Goal: Communication & Community: Answer question/provide support

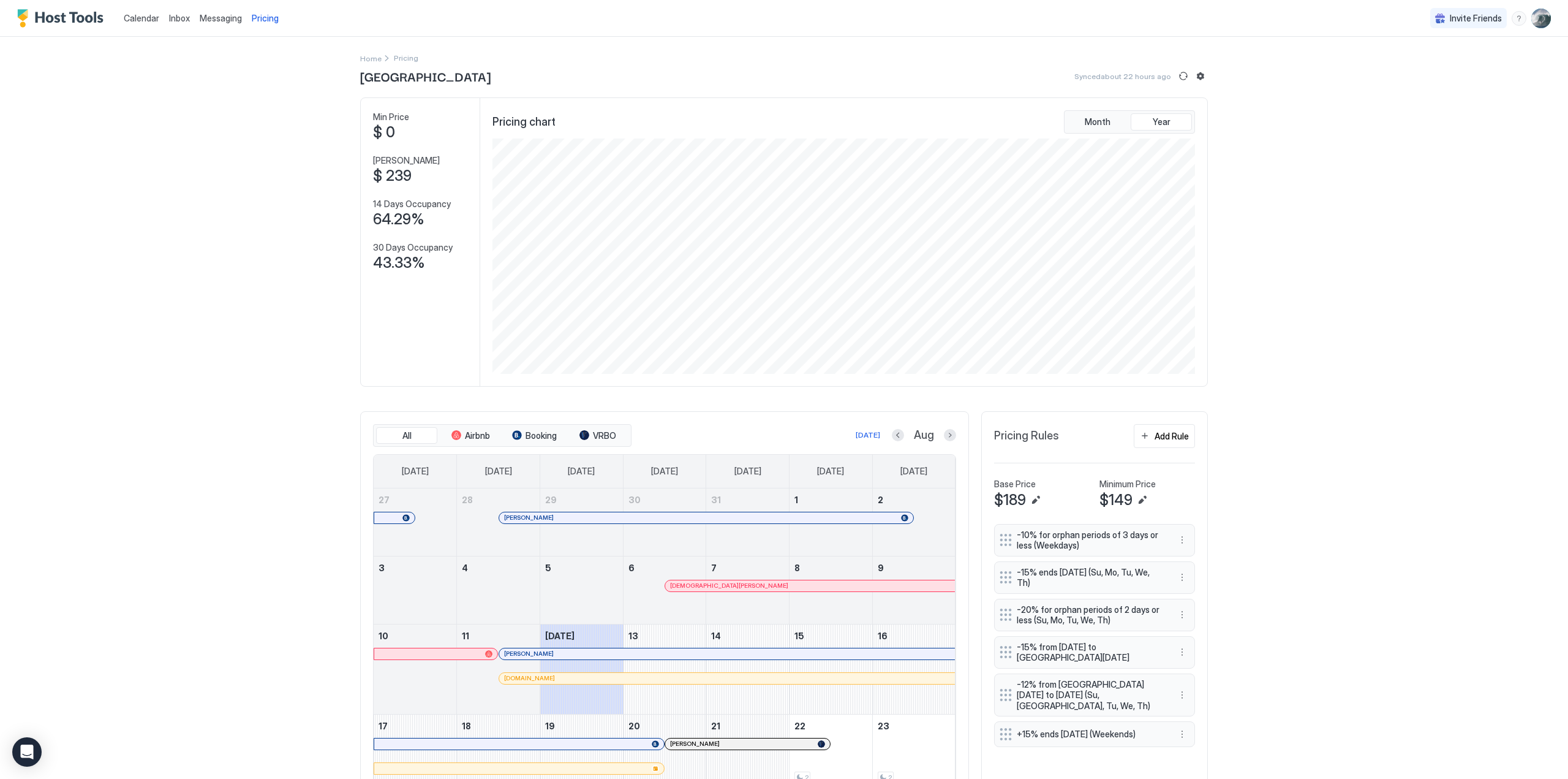
scroll to position [235, 706]
click at [137, 20] on span "Calendar" at bounding box center [142, 18] width 36 height 10
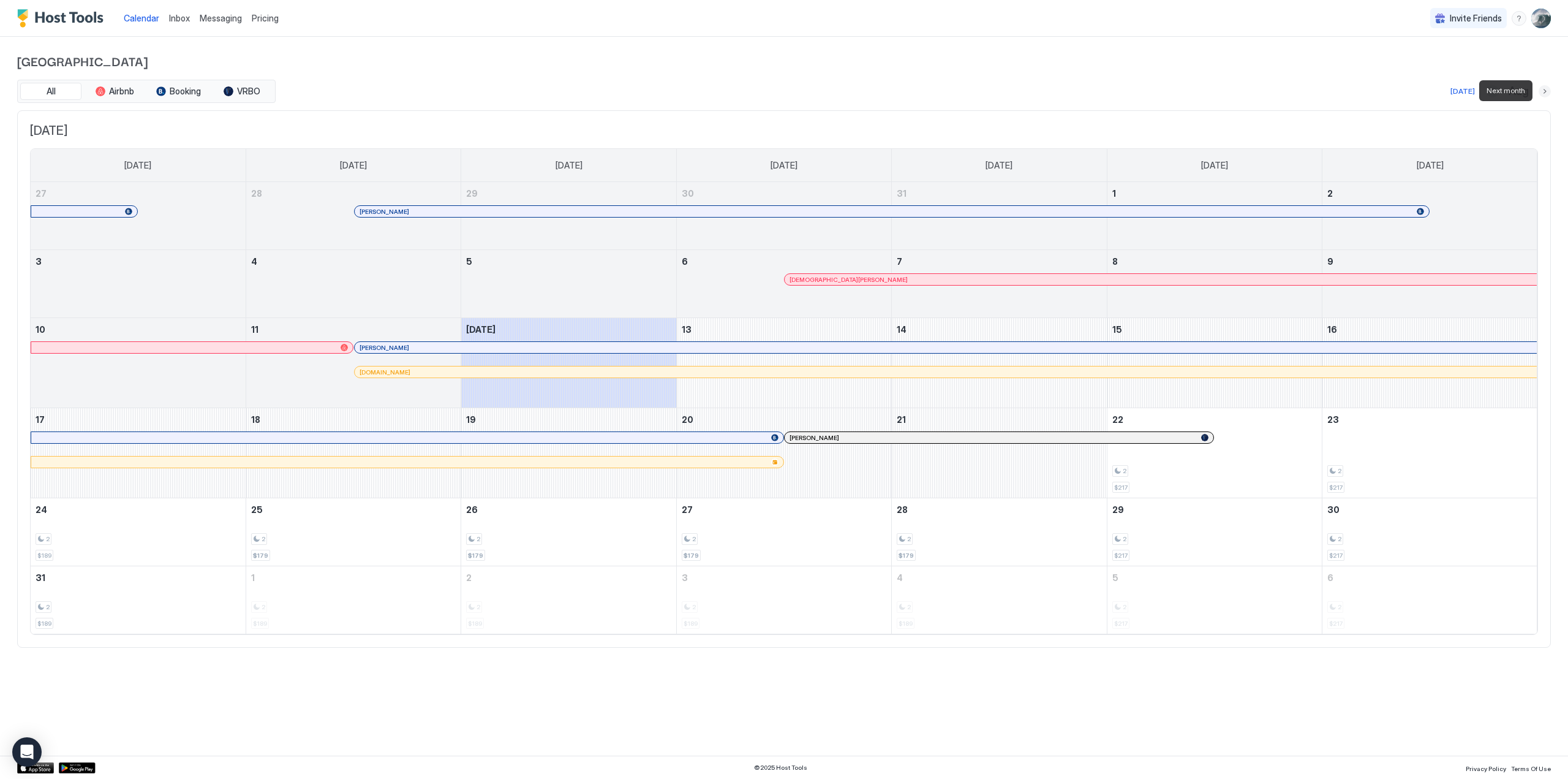
click at [1544, 91] on button "Next month" at bounding box center [1545, 91] width 12 height 12
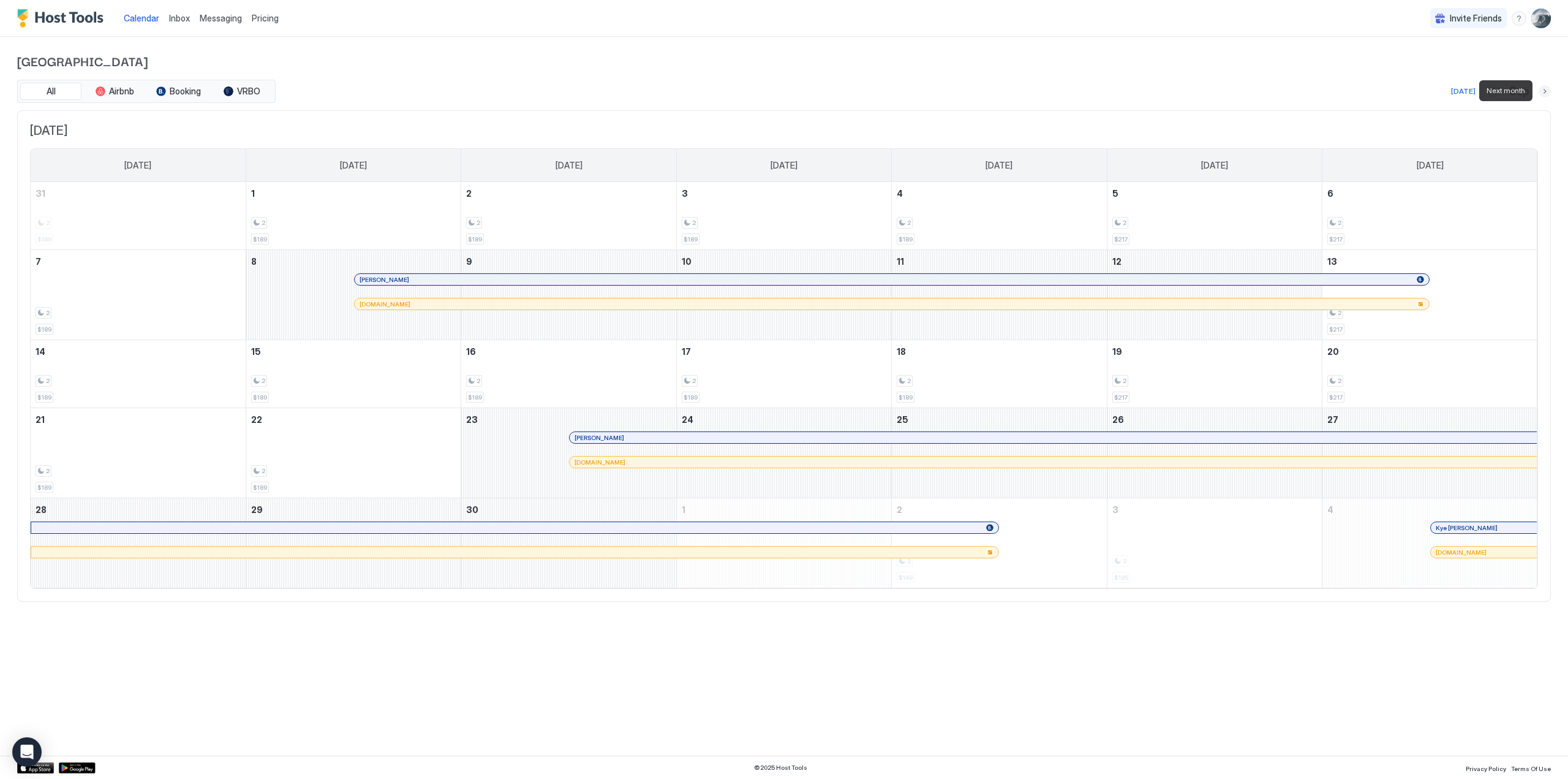
click at [1544, 91] on button "Next month" at bounding box center [1545, 91] width 12 height 12
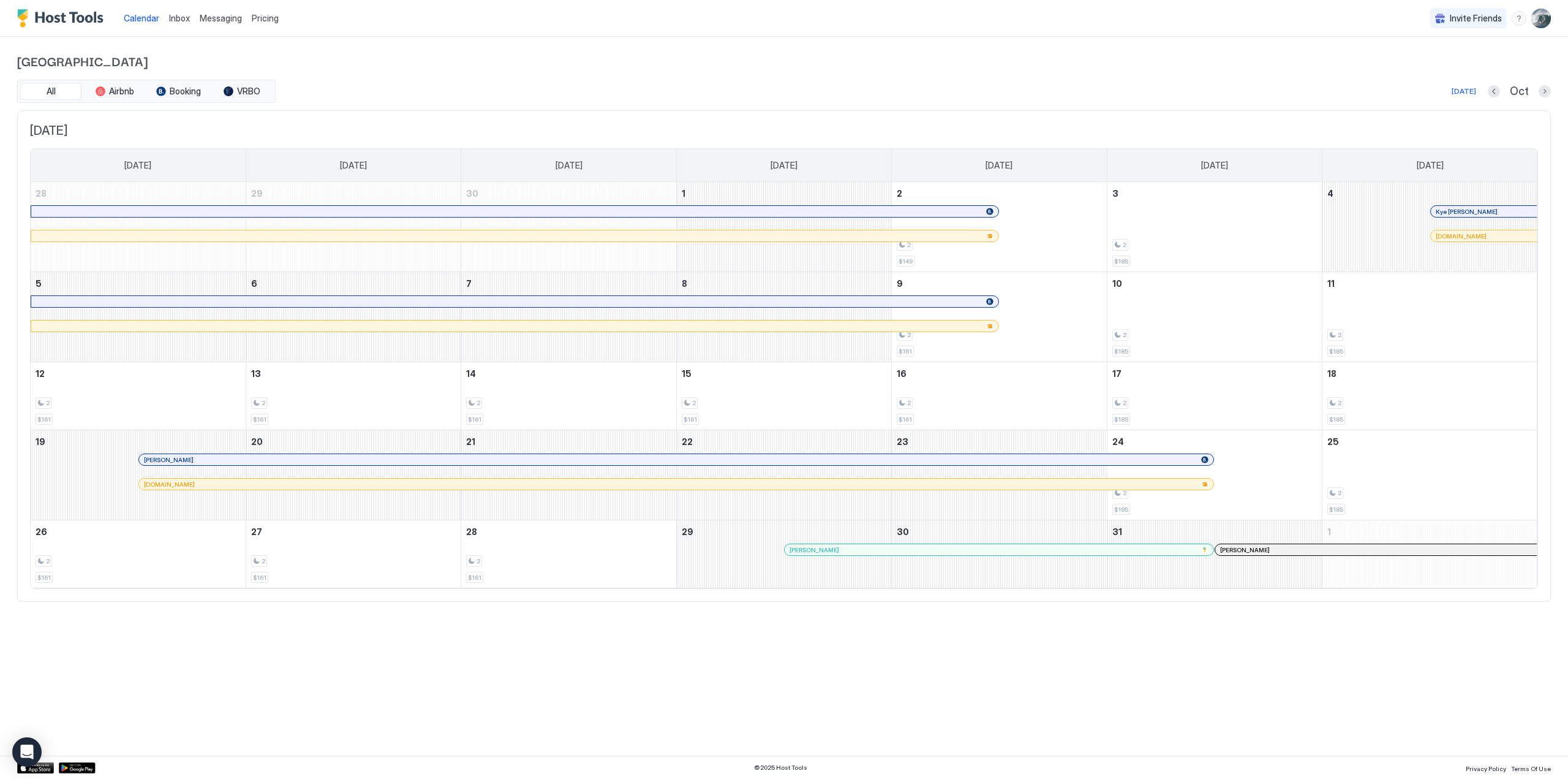
click at [0, 0] on div at bounding box center [0, 0] width 0 height 0
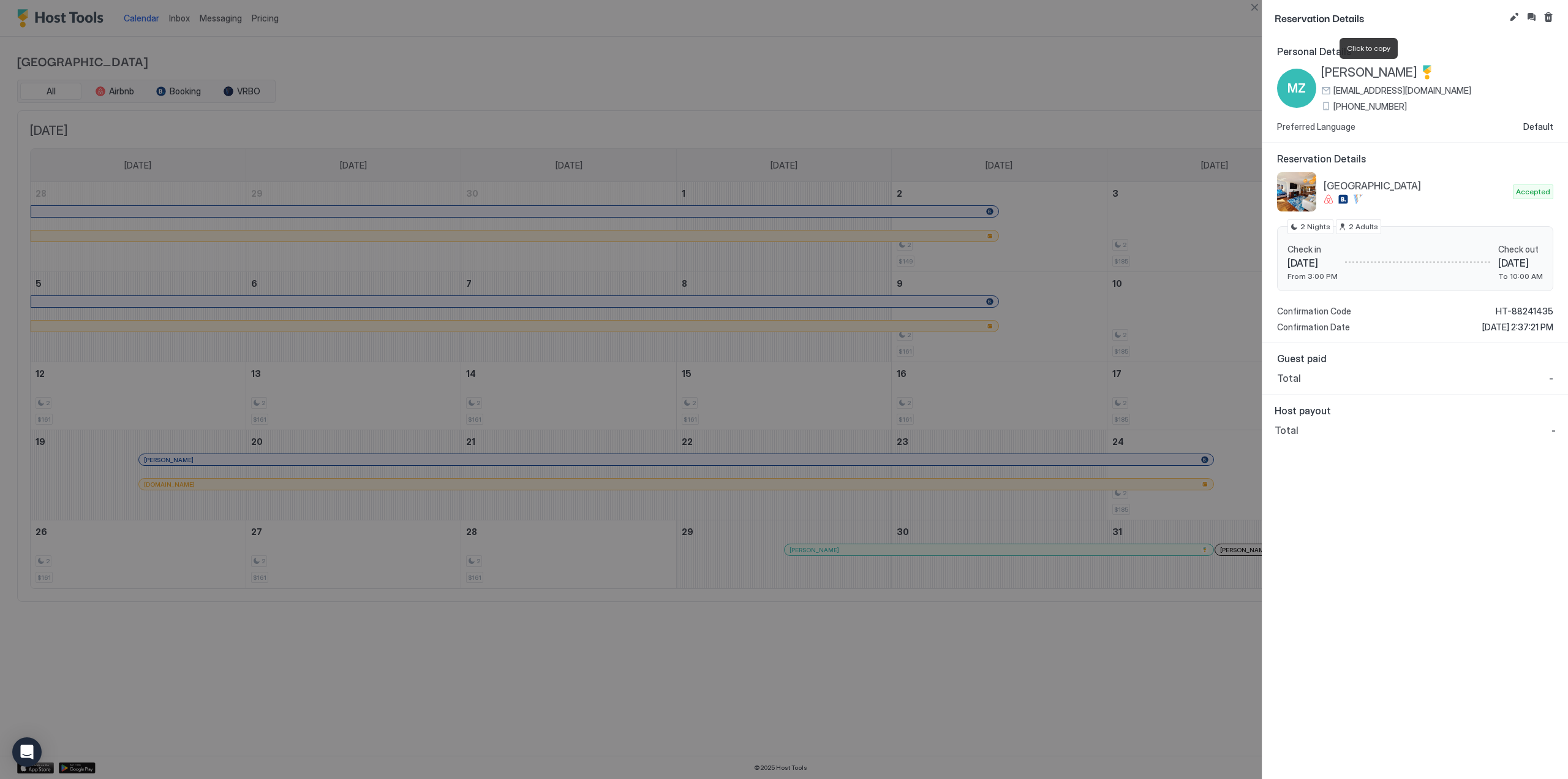
click at [1408, 71] on span "[PERSON_NAME]" at bounding box center [1370, 72] width 96 height 15
drag, startPoint x: 1416, startPoint y: 72, endPoint x: 1324, endPoint y: 71, distance: 92.0
click at [1324, 71] on div "[PERSON_NAME]" at bounding box center [1397, 72] width 150 height 15
copy span "[PERSON_NAME]"
click at [1513, 18] on button "Edit reservation" at bounding box center [1514, 17] width 15 height 15
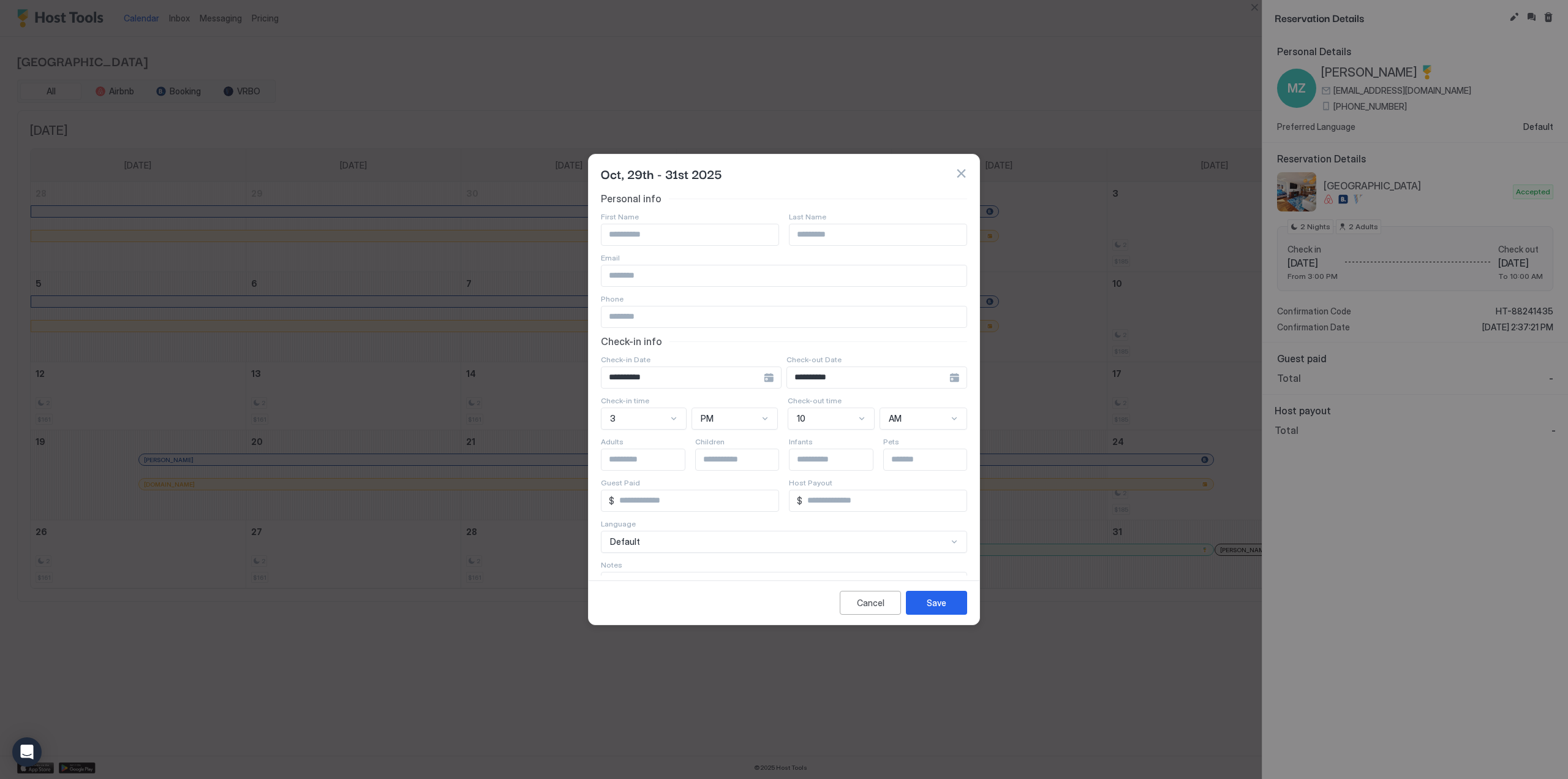
click at [760, 377] on div "**********" at bounding box center [692, 377] width 181 height 22
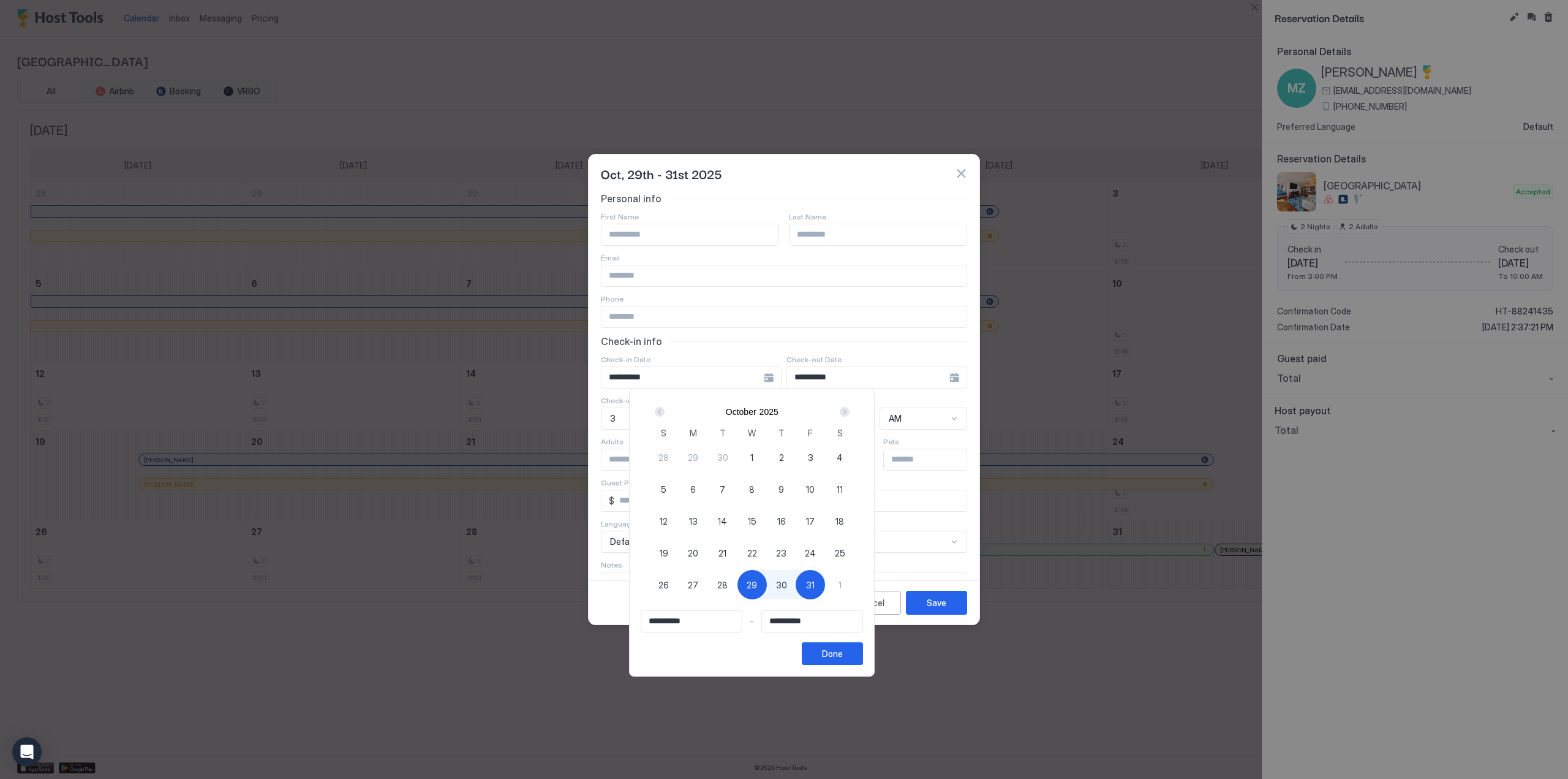
click at [757, 174] on div at bounding box center [784, 389] width 1568 height 779
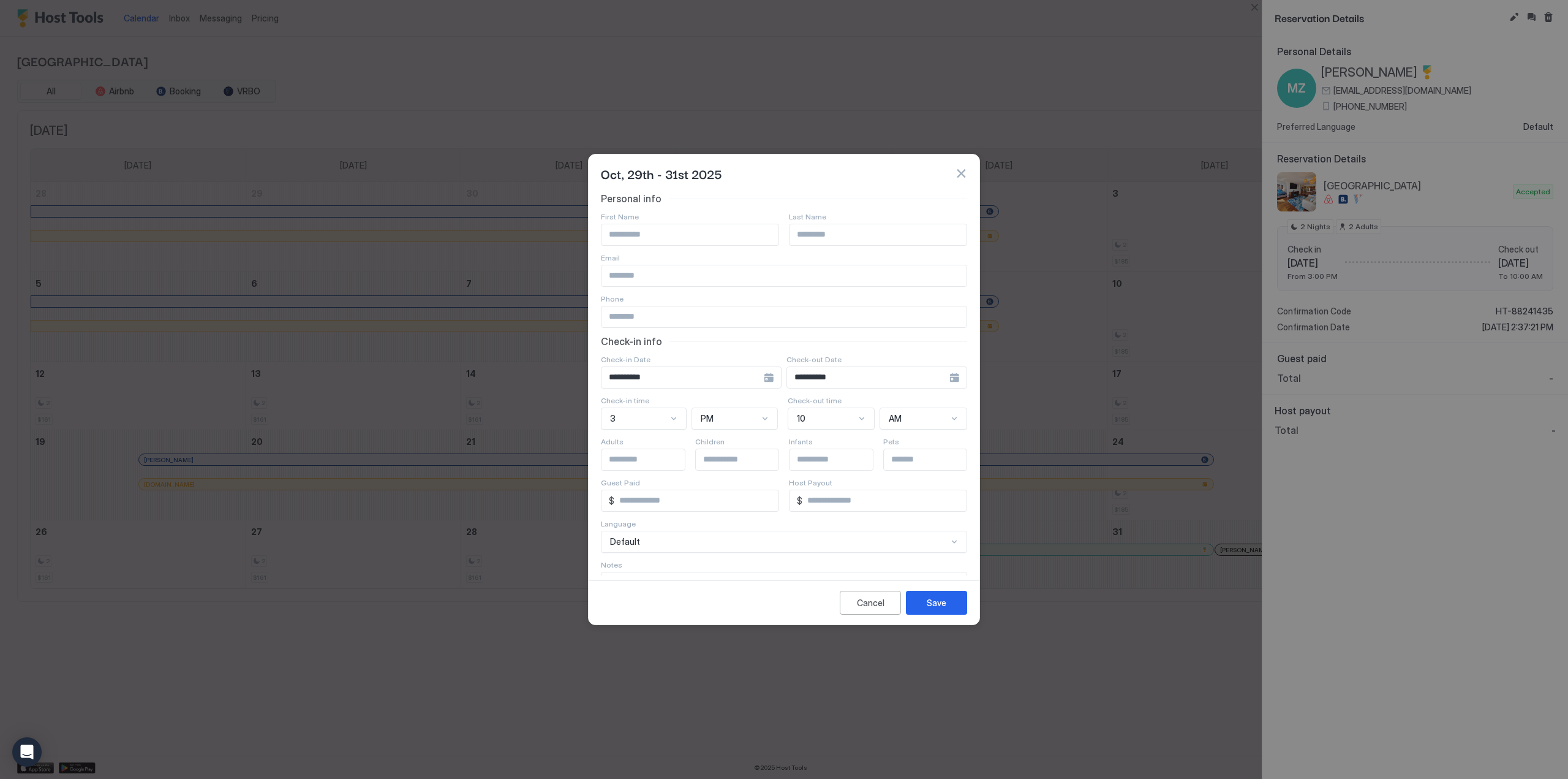
click at [960, 172] on button "button" at bounding box center [961, 173] width 12 height 12
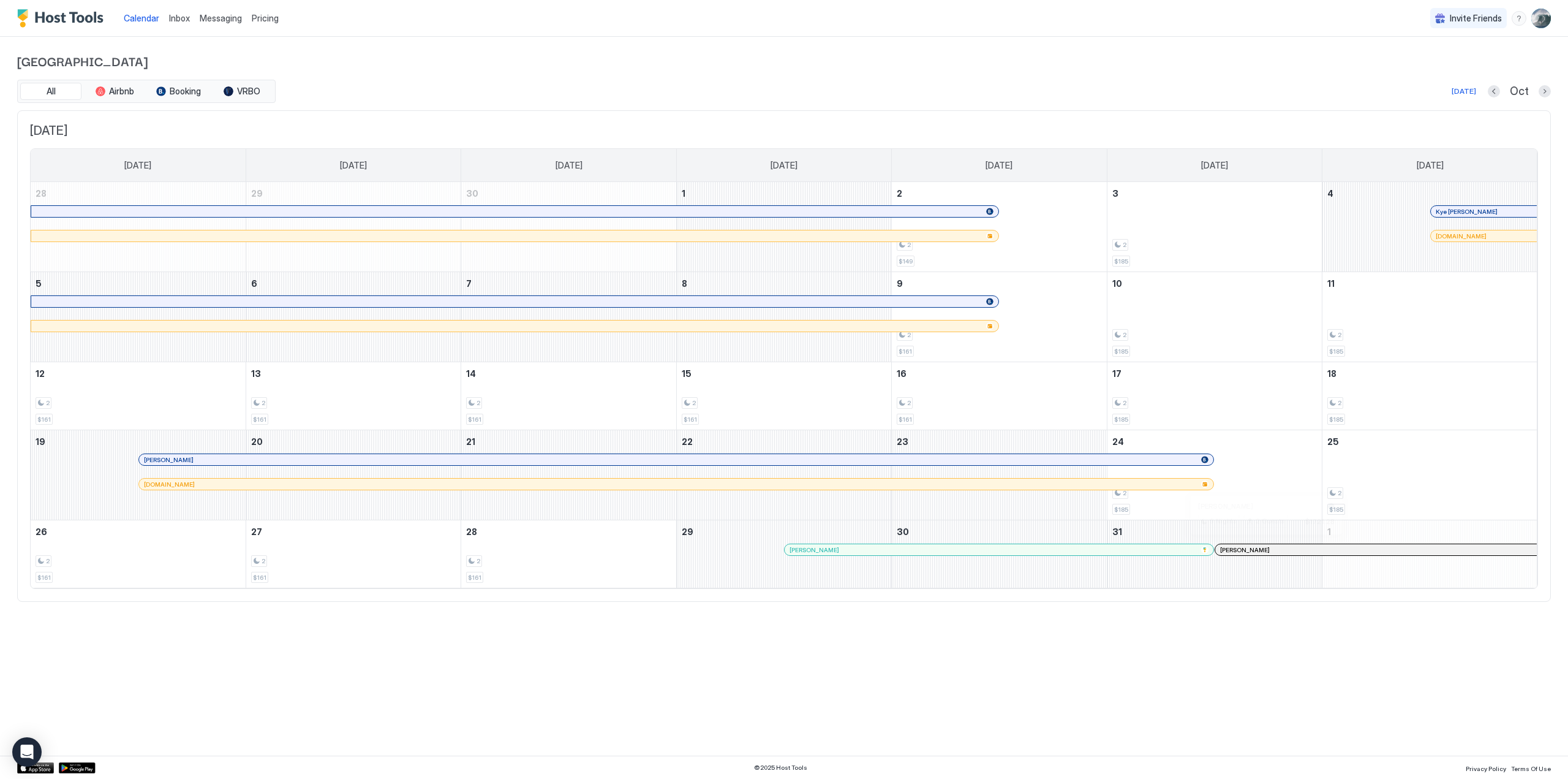
click at [1262, 548] on div at bounding box center [1262, 549] width 9 height 9
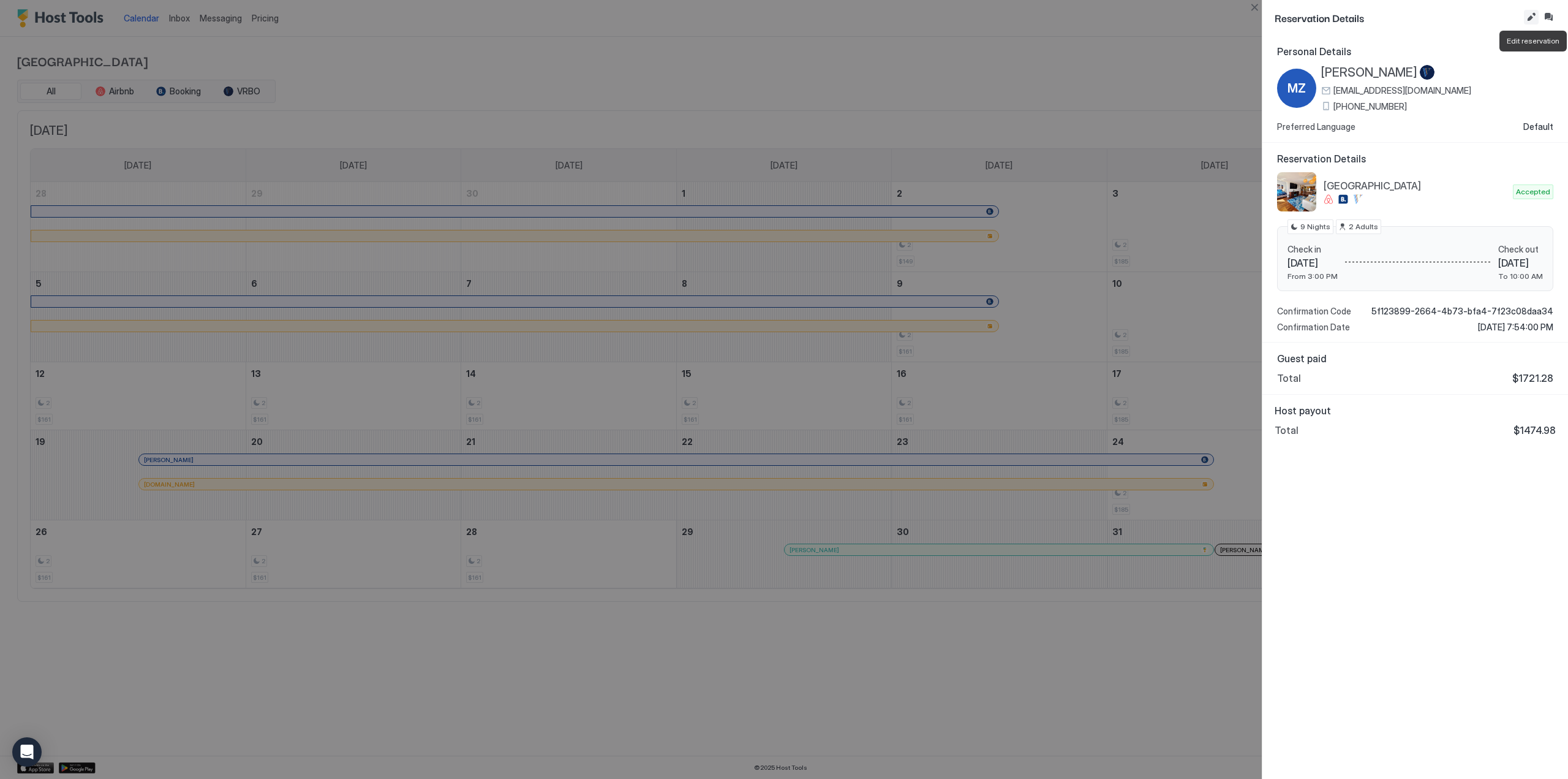
click at [1528, 14] on button "Edit reservation" at bounding box center [1532, 17] width 15 height 15
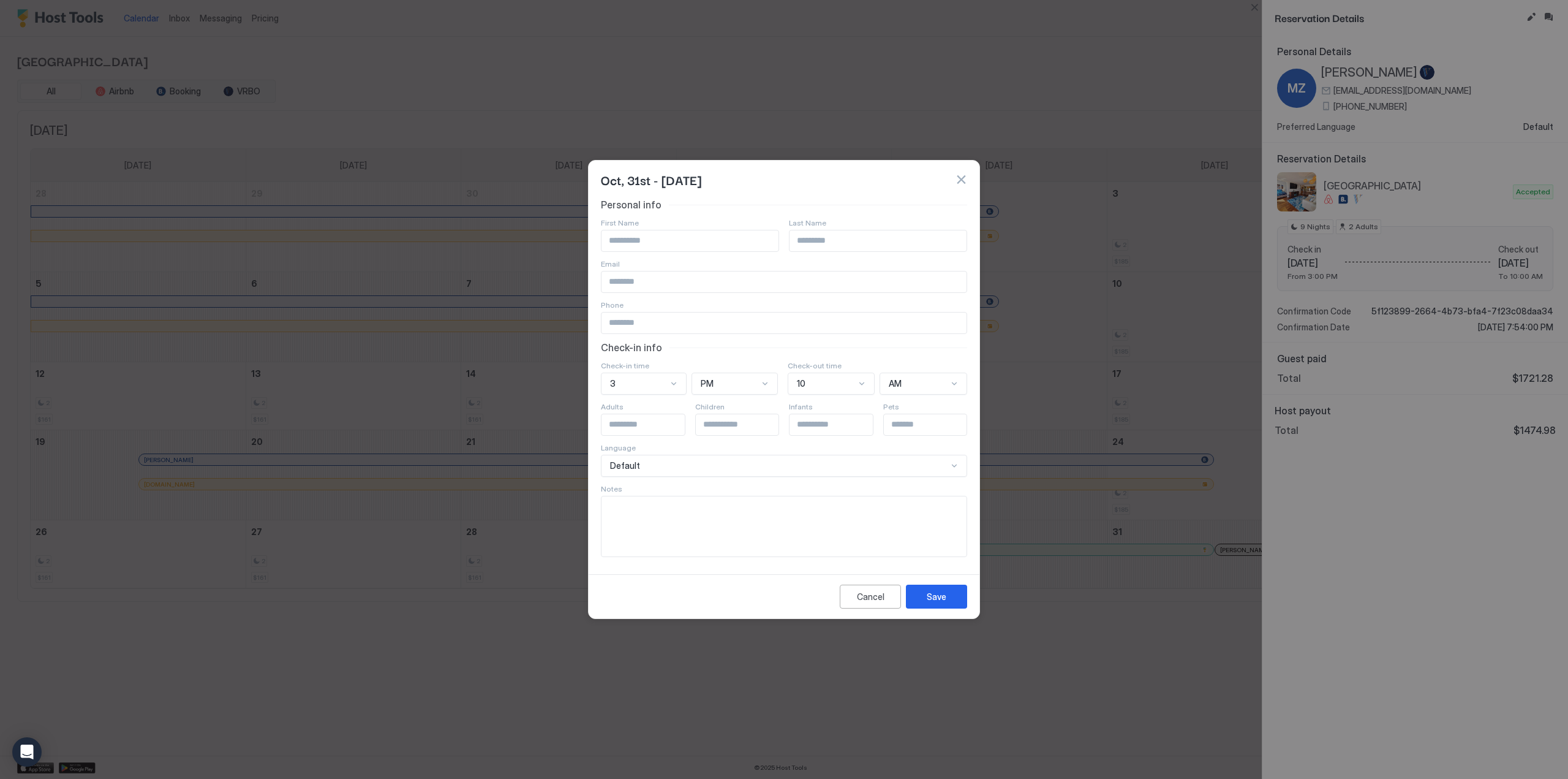
click at [665, 179] on span "Oct, 31st - [DATE]" at bounding box center [652, 179] width 101 height 18
click at [620, 178] on span "Oct, 31st - [DATE]" at bounding box center [652, 179] width 101 height 18
click at [868, 591] on div "Cancel" at bounding box center [871, 596] width 28 height 13
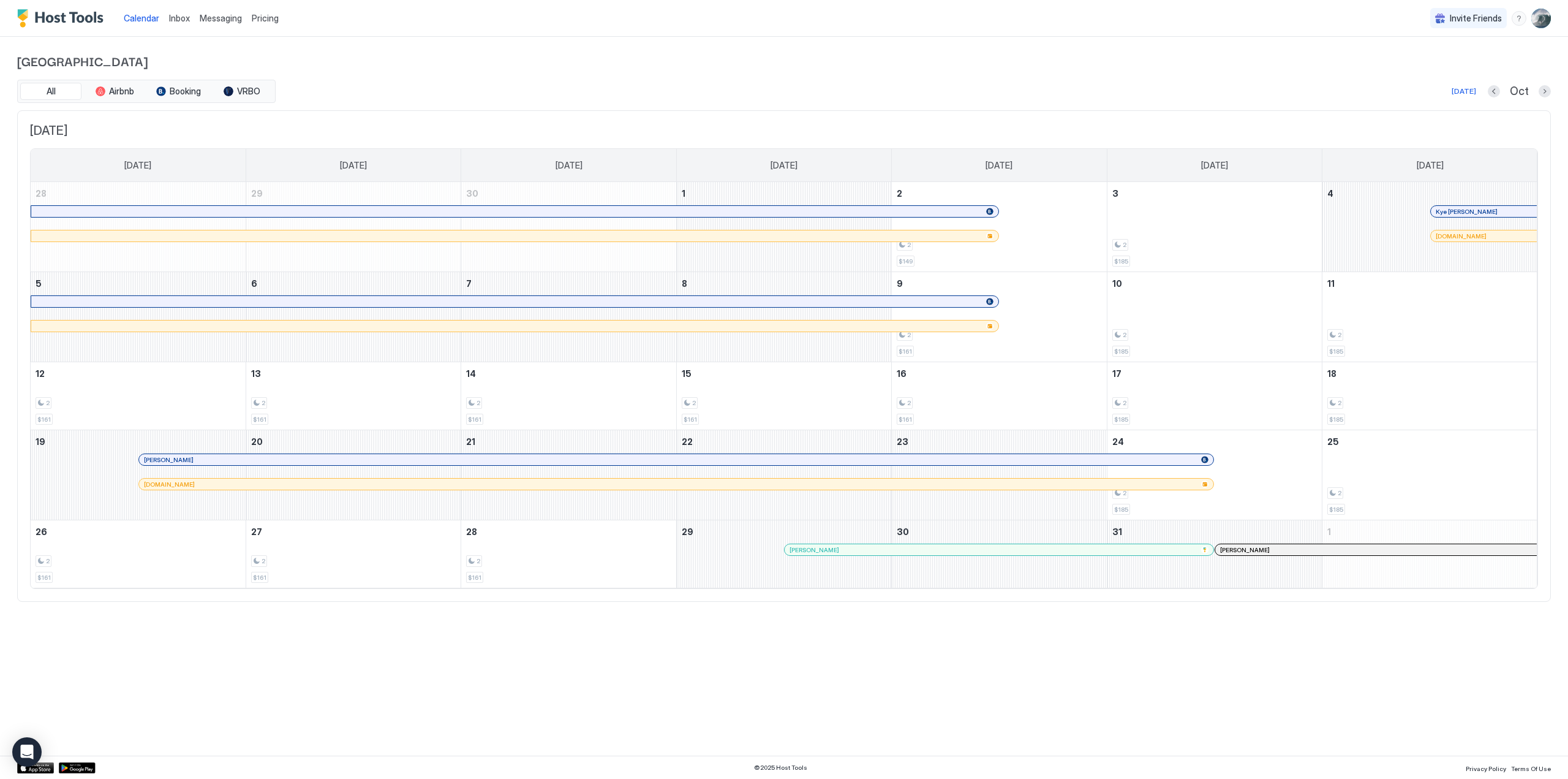
click at [182, 18] on span "Inbox" at bounding box center [179, 18] width 21 height 10
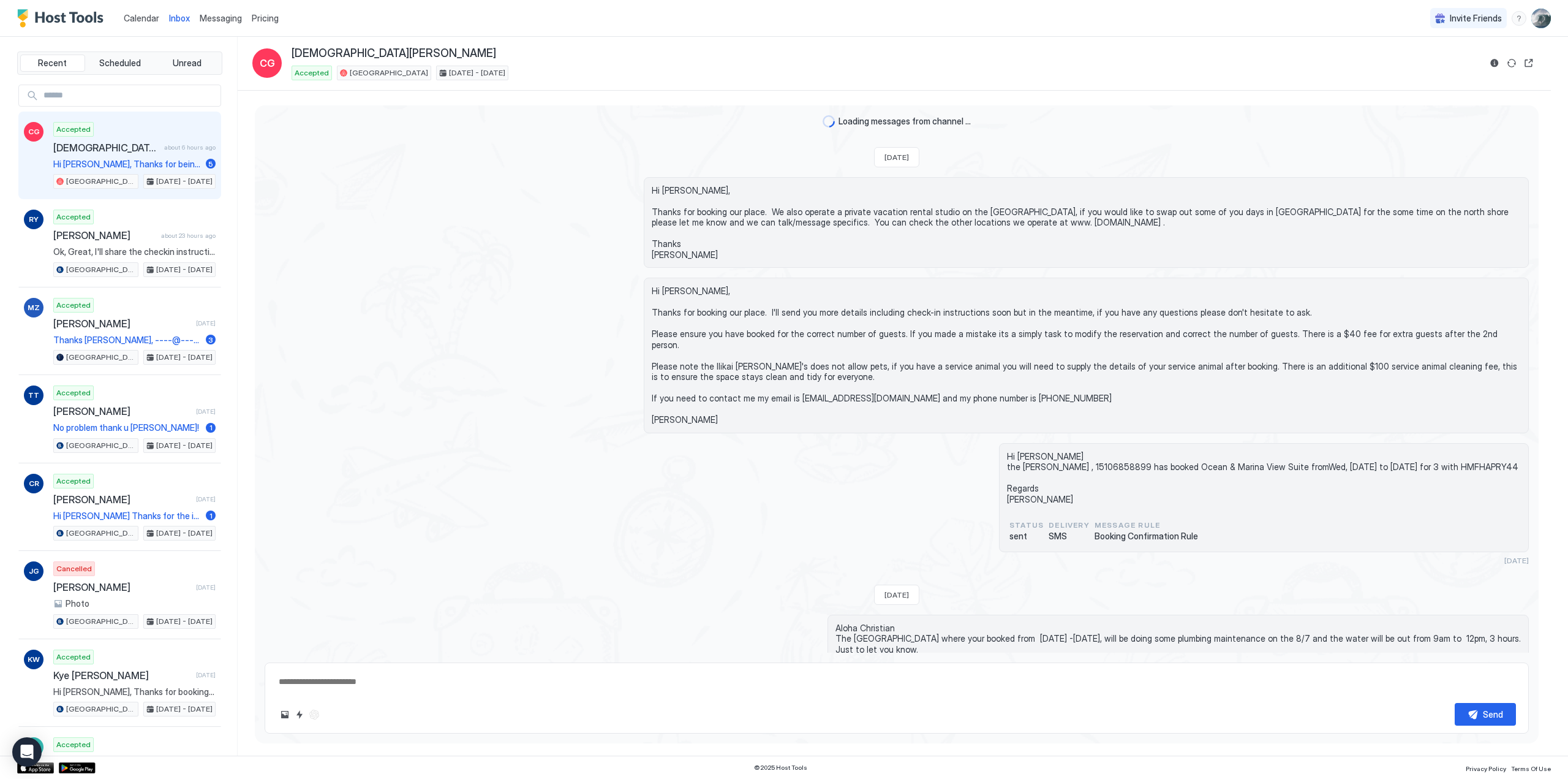
scroll to position [1820, 0]
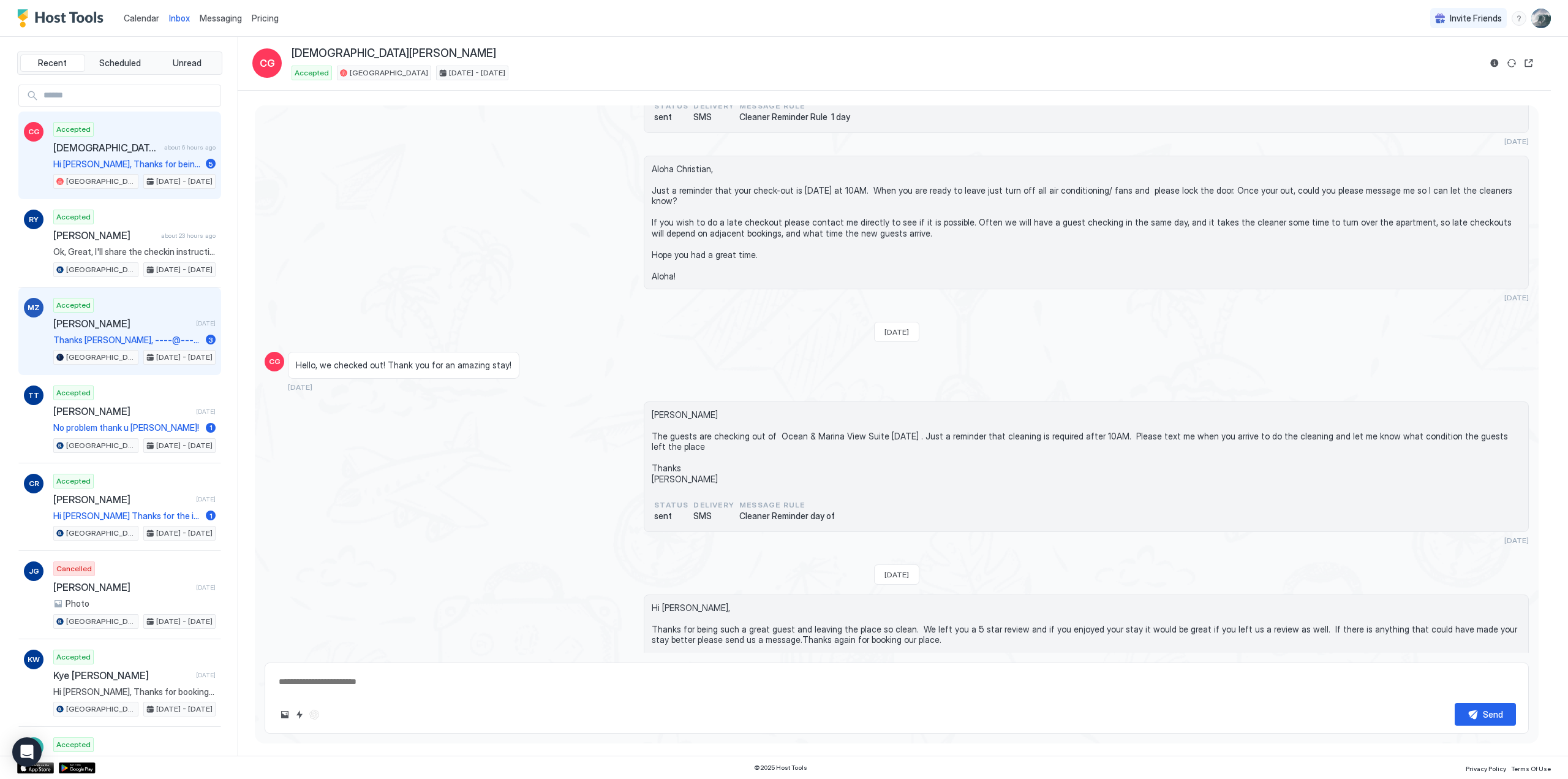
click at [101, 320] on span "[PERSON_NAME]" at bounding box center [122, 323] width 138 height 12
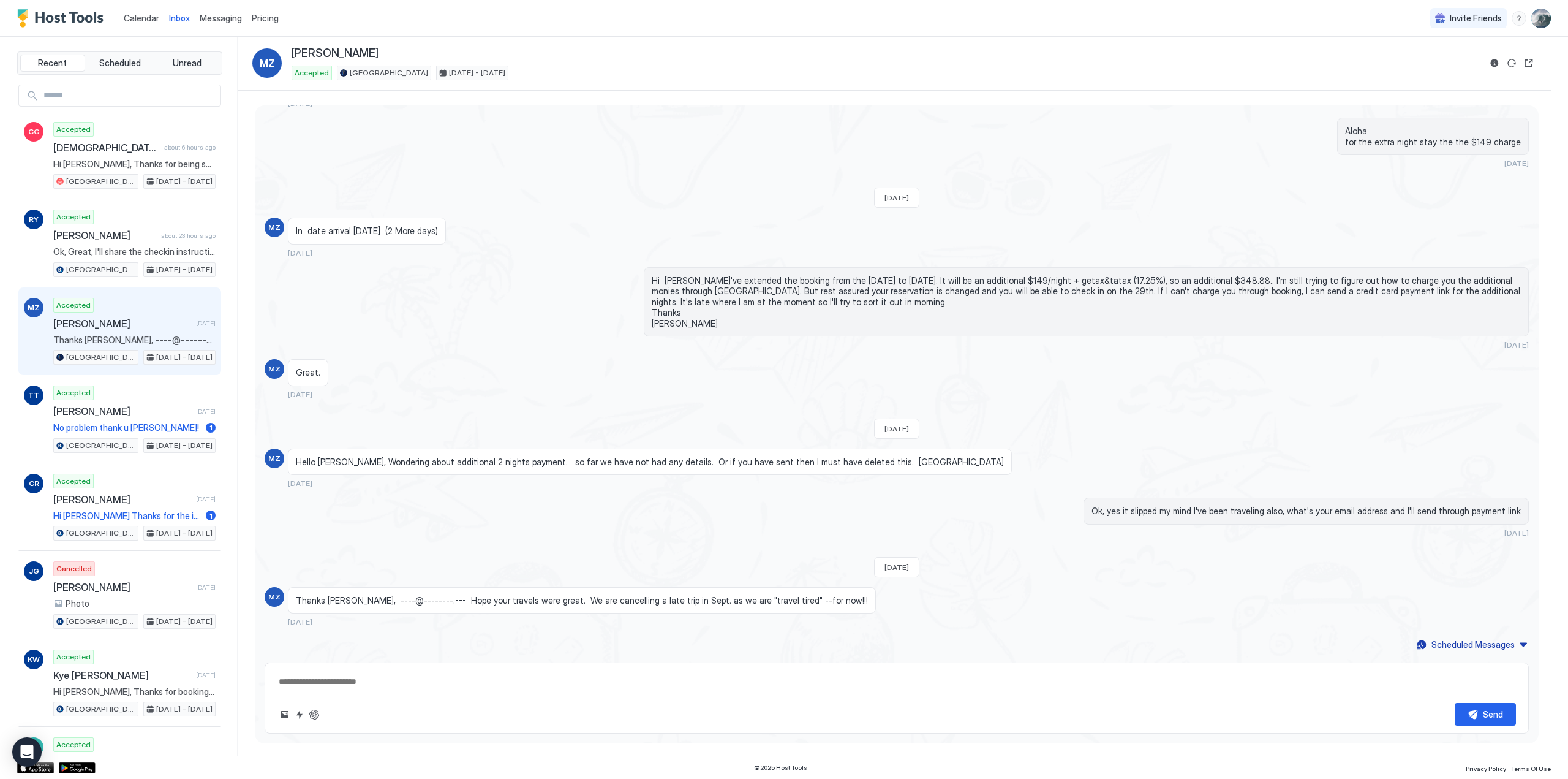
scroll to position [81, 0]
click at [382, 602] on span "Thanks [PERSON_NAME], ----@--------.--- Hope your travels were great. We are ca…" at bounding box center [582, 600] width 572 height 11
click at [288, 683] on textarea at bounding box center [897, 681] width 1239 height 23
click at [279, 678] on textarea at bounding box center [897, 681] width 1239 height 23
type textarea "*"
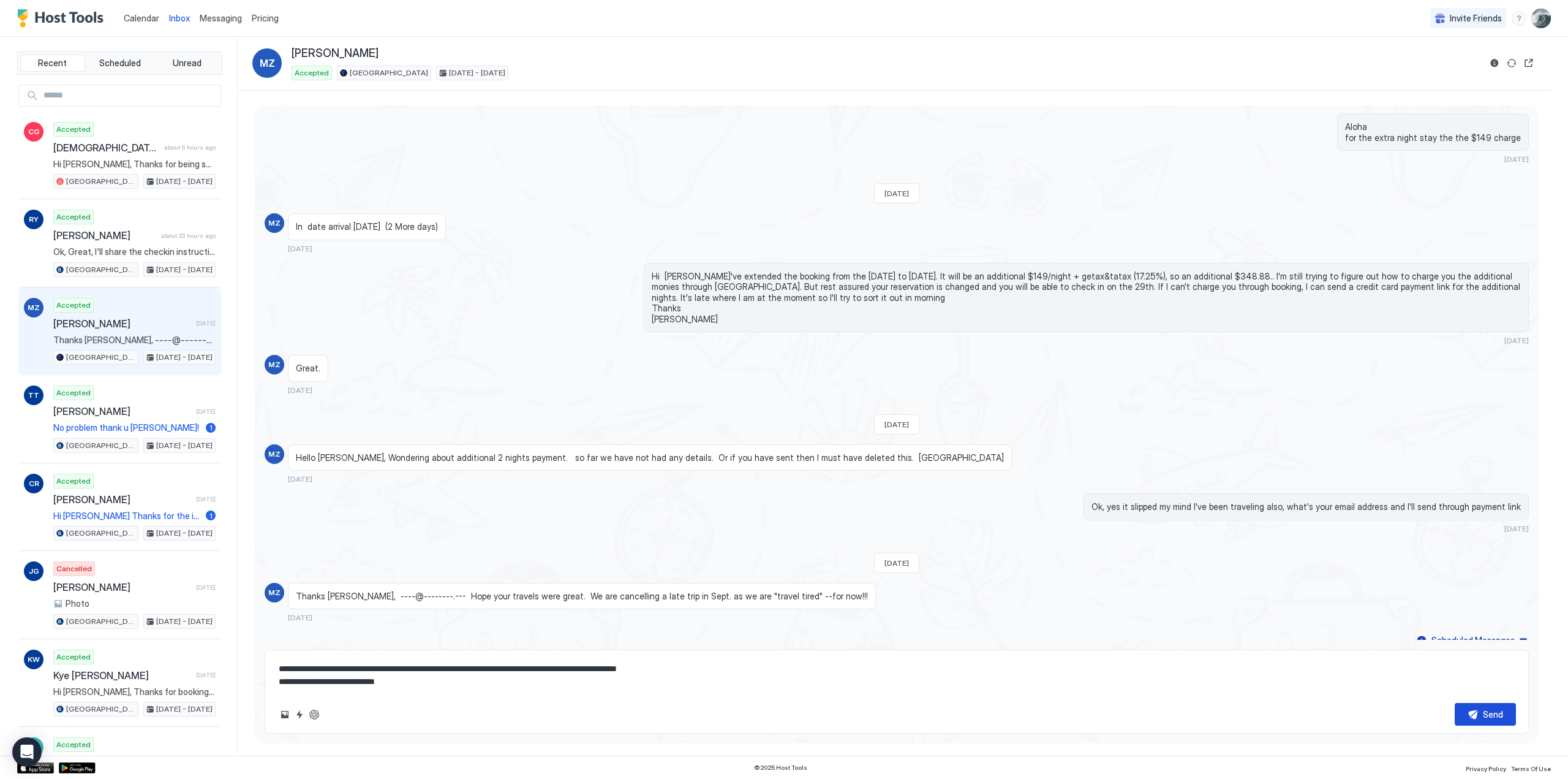
type textarea "**********"
click at [1475, 713] on button "Send" at bounding box center [1486, 714] width 61 height 23
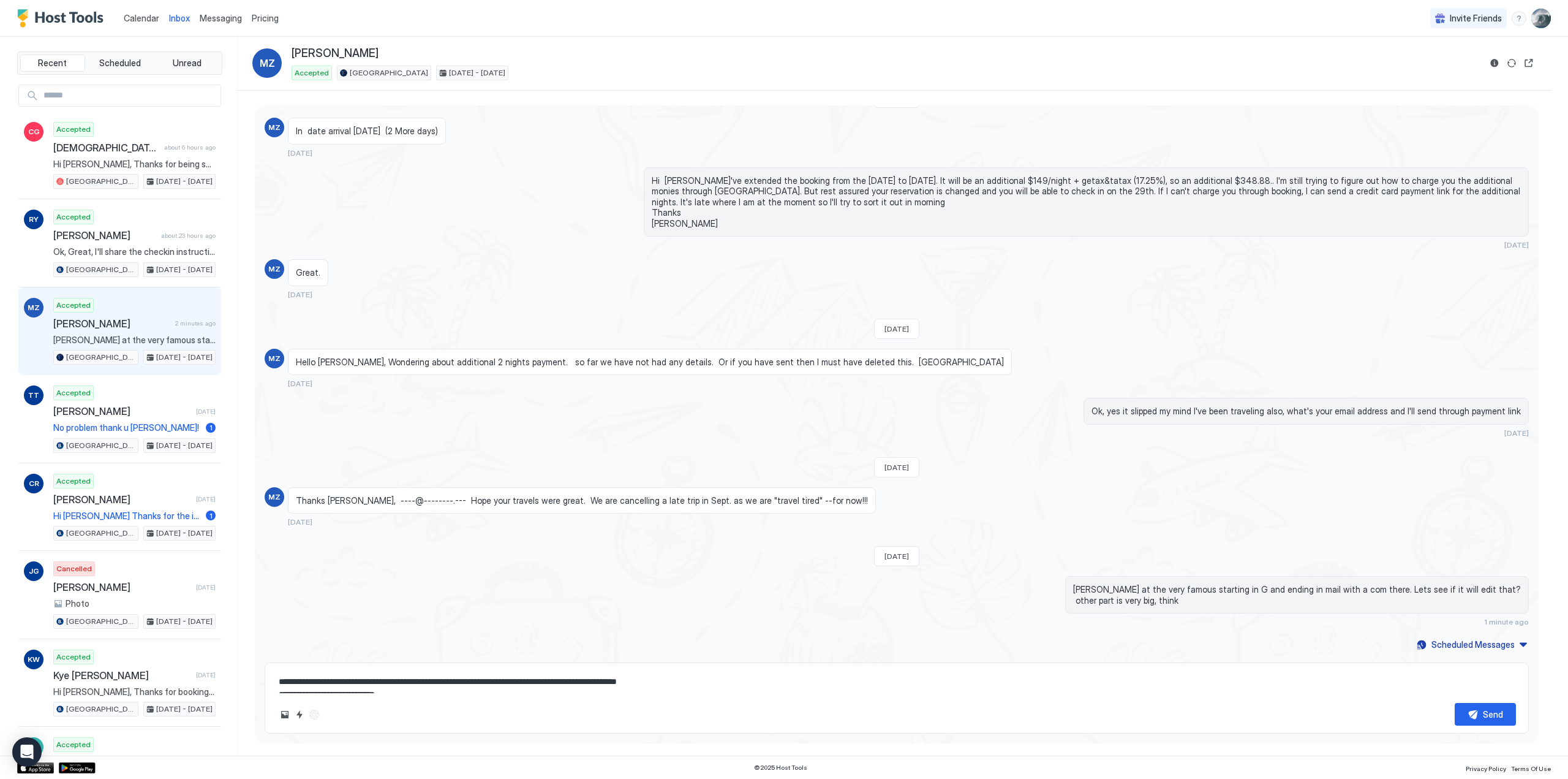
click at [145, 17] on span "Calendar" at bounding box center [142, 18] width 36 height 10
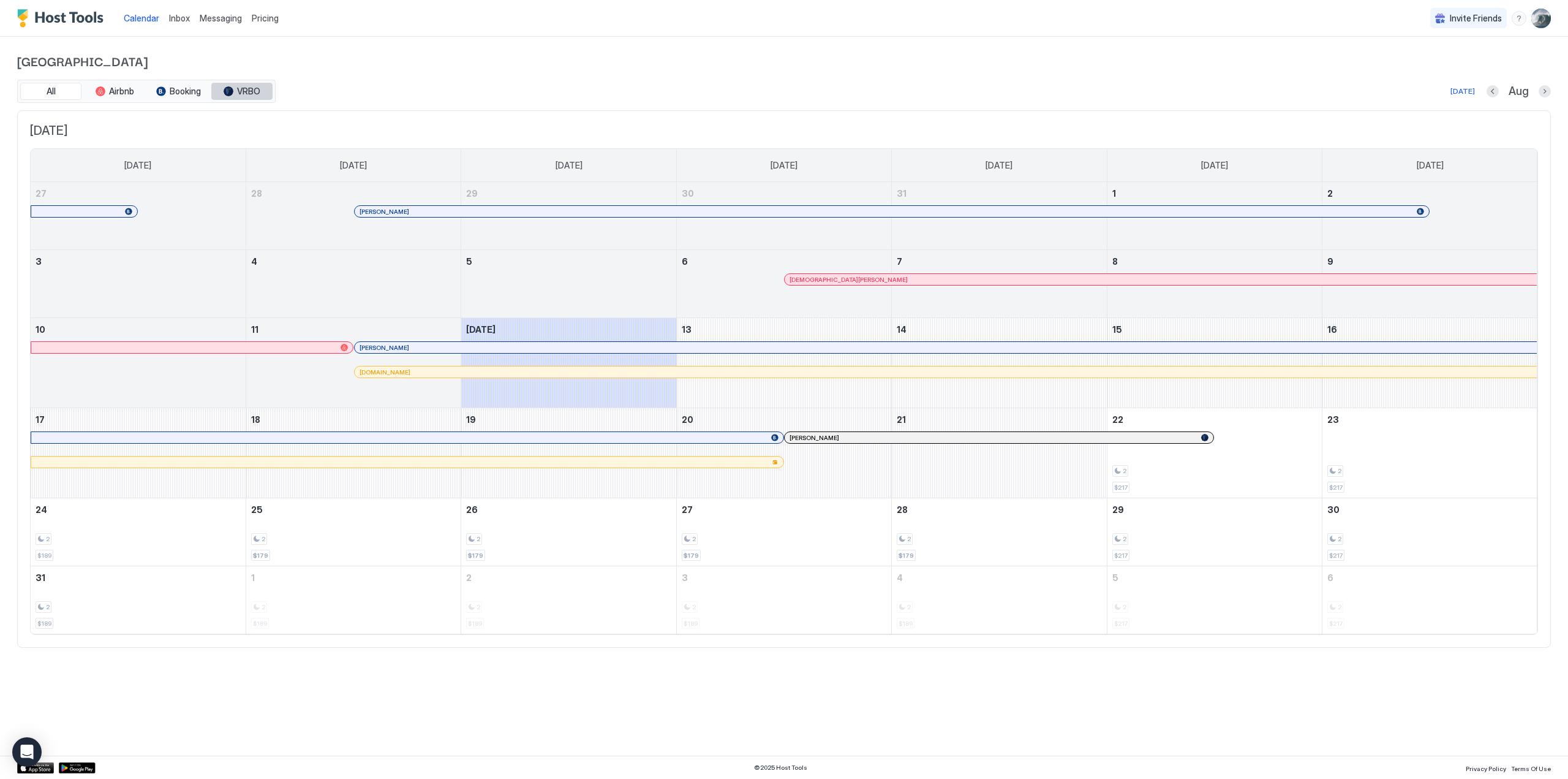
click at [252, 89] on span "VRBO" at bounding box center [249, 91] width 23 height 11
click at [185, 86] on span "Booking" at bounding box center [185, 91] width 31 height 11
click at [65, 89] on button "All" at bounding box center [51, 91] width 61 height 18
click at [1544, 86] on button "Next month" at bounding box center [1545, 91] width 12 height 12
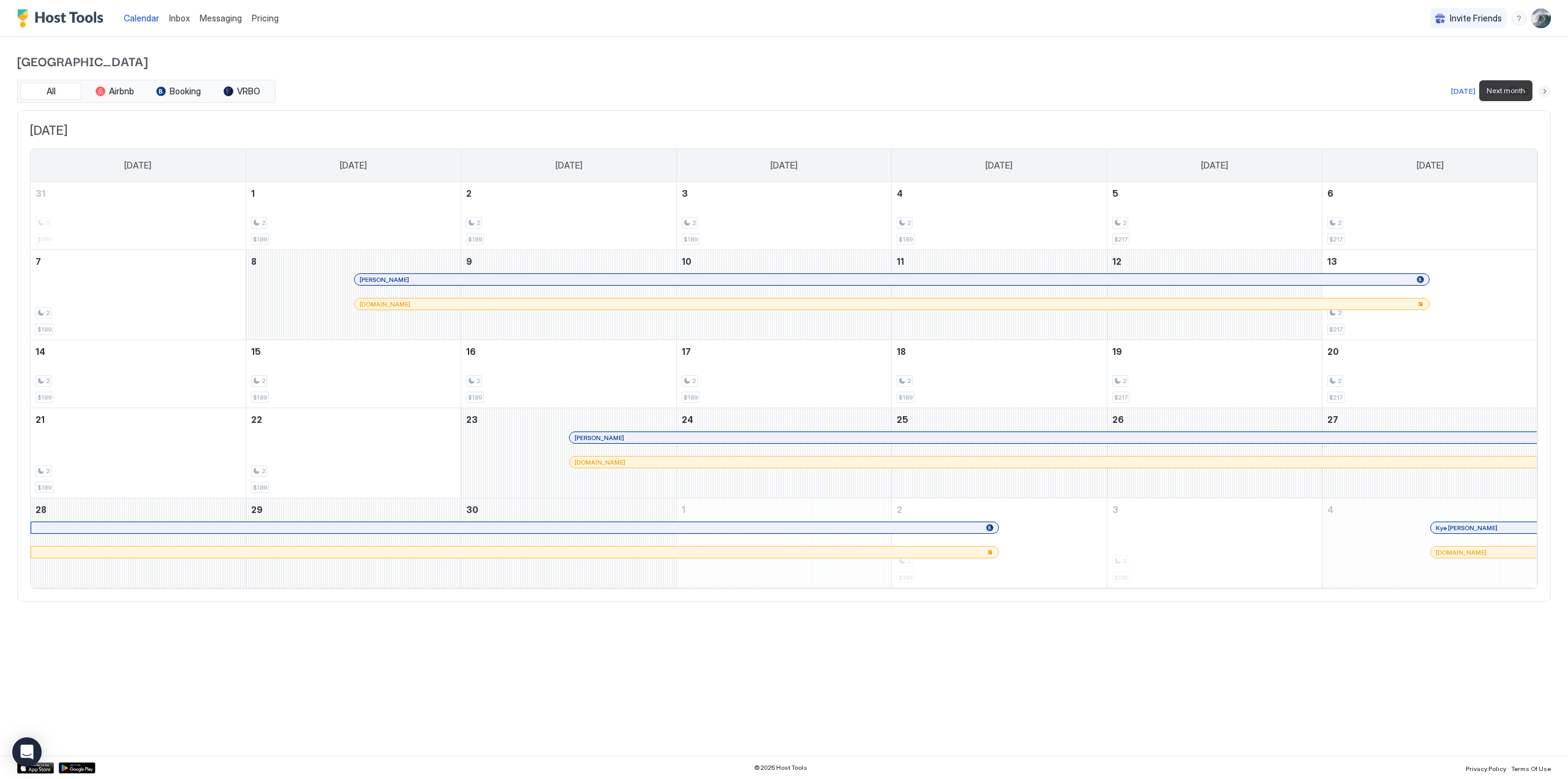
click at [1544, 86] on button "Next month" at bounding box center [1545, 91] width 12 height 12
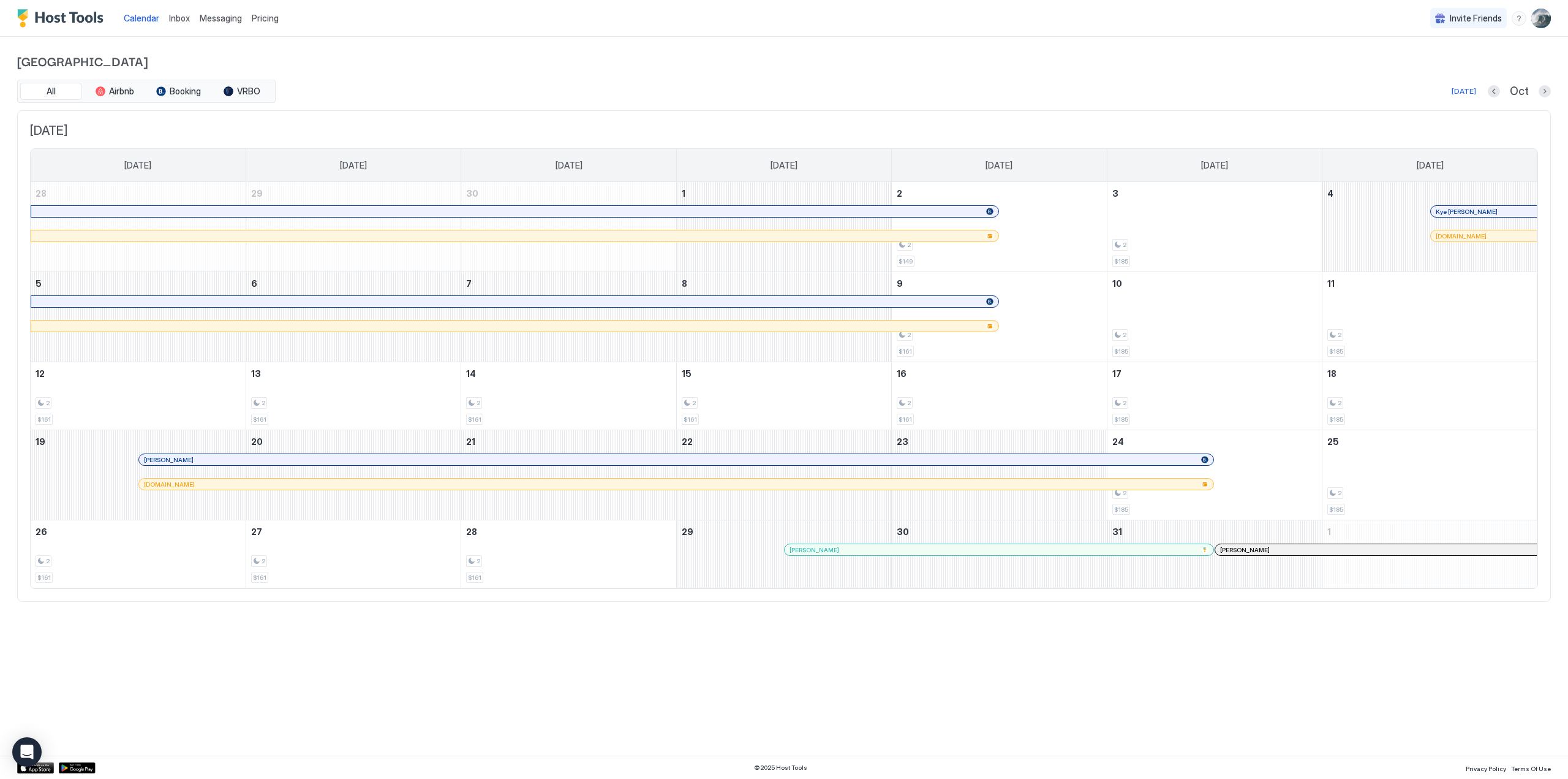
click at [1240, 548] on div at bounding box center [1240, 549] width 9 height 9
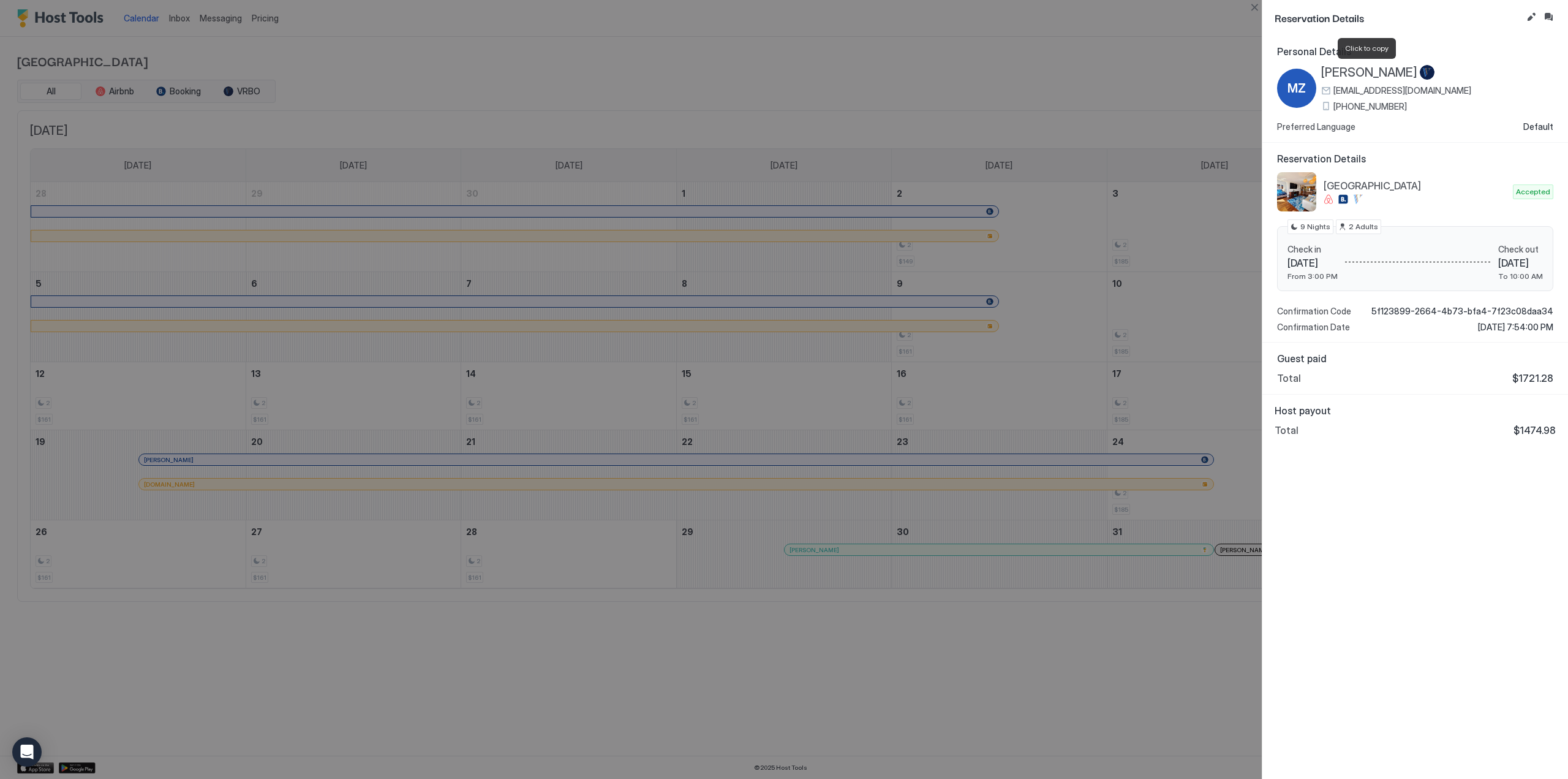
drag, startPoint x: 1410, startPoint y: 71, endPoint x: 1321, endPoint y: 71, distance: 89.0
click at [1321, 71] on span "[PERSON_NAME]" at bounding box center [1370, 72] width 96 height 15
copy span "[PERSON_NAME]"
drag, startPoint x: 1444, startPoint y: 185, endPoint x: 1323, endPoint y: 170, distance: 121.9
click at [1323, 170] on div "Reservation Details [GEOGRAPHIC_DATA] Accepted Check in [DATE] From 3:00 PM Che…" at bounding box center [1415, 242] width 277 height 180
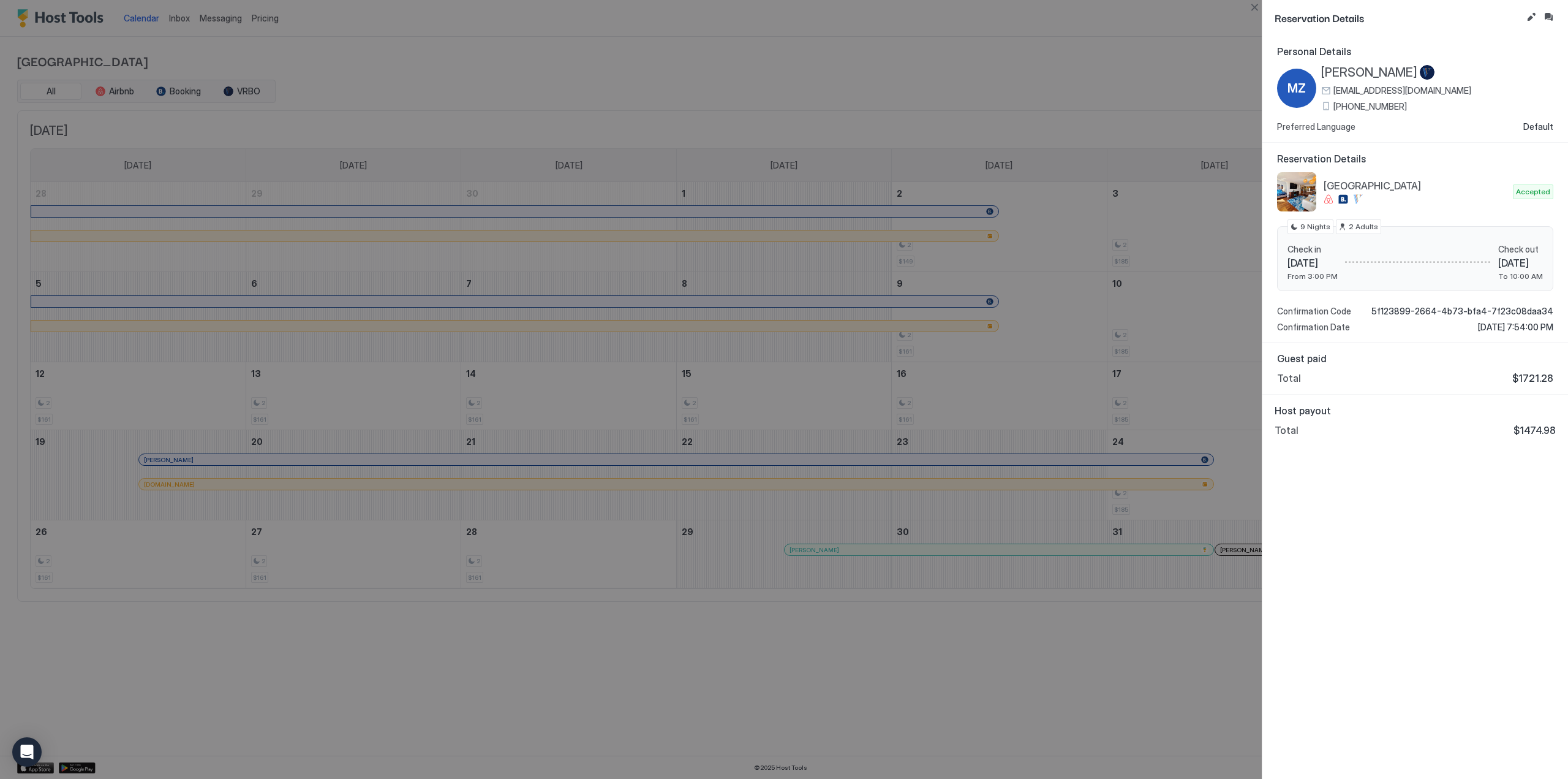
copy div "[GEOGRAPHIC_DATA]"
click at [1424, 226] on div "Check in [DATE] From 3:00 PM Check out [DATE] To 10:00 AM 9 Nights 2 Adults" at bounding box center [1415, 259] width 277 height 66
drag, startPoint x: 1288, startPoint y: 246, endPoint x: 1512, endPoint y: 274, distance: 225.7
click at [1512, 274] on div "Check in [DATE] From 3:00 PM Check out [DATE] To 10:00 AM" at bounding box center [1416, 262] width 255 height 37
copy div "Check in [DATE] From 3:00 PM Check out [DATE] To 10:00 AM"
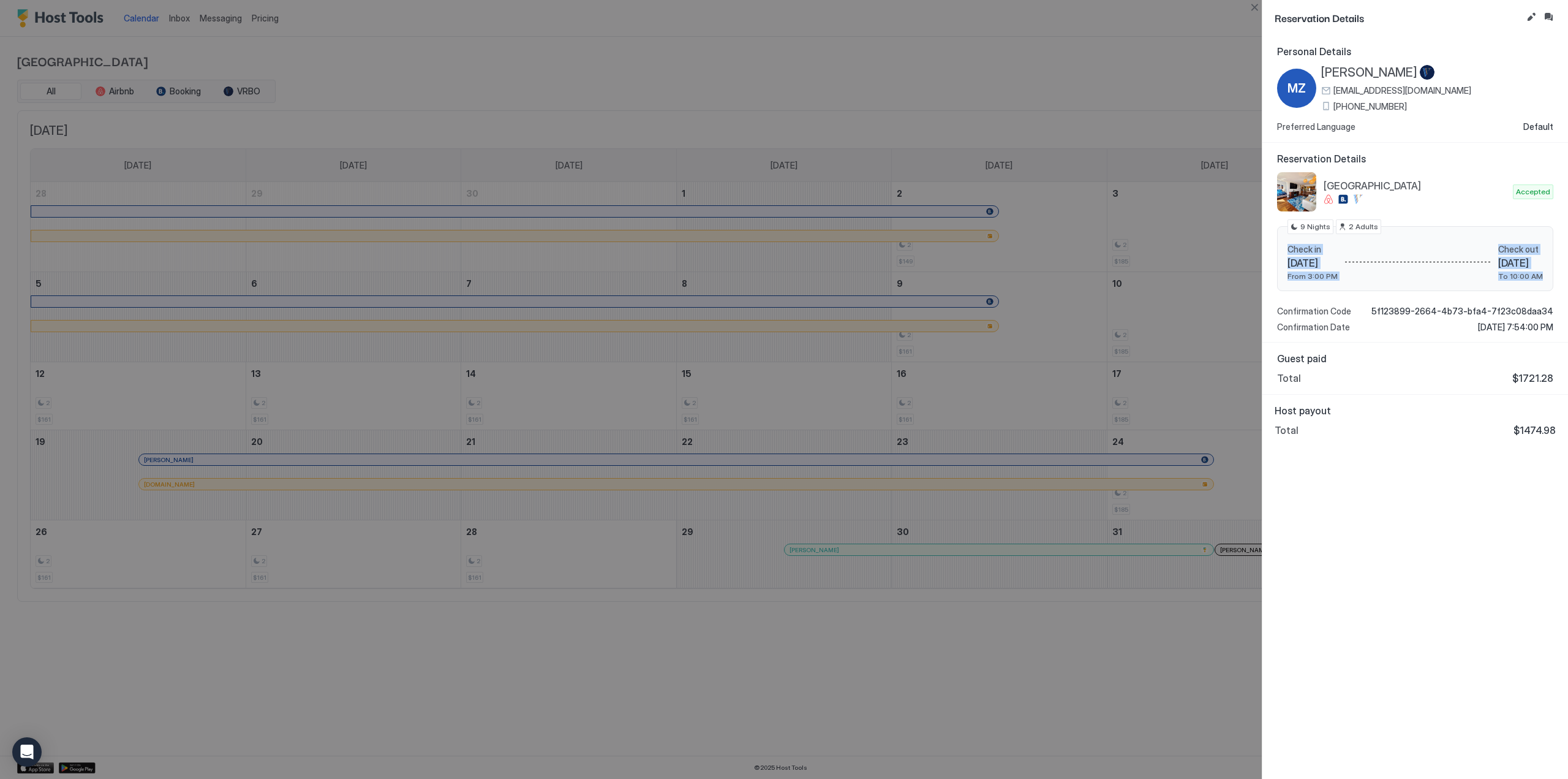
click at [1154, 598] on div at bounding box center [784, 389] width 1568 height 779
click at [1252, 2] on button "Close" at bounding box center [1254, 7] width 15 height 15
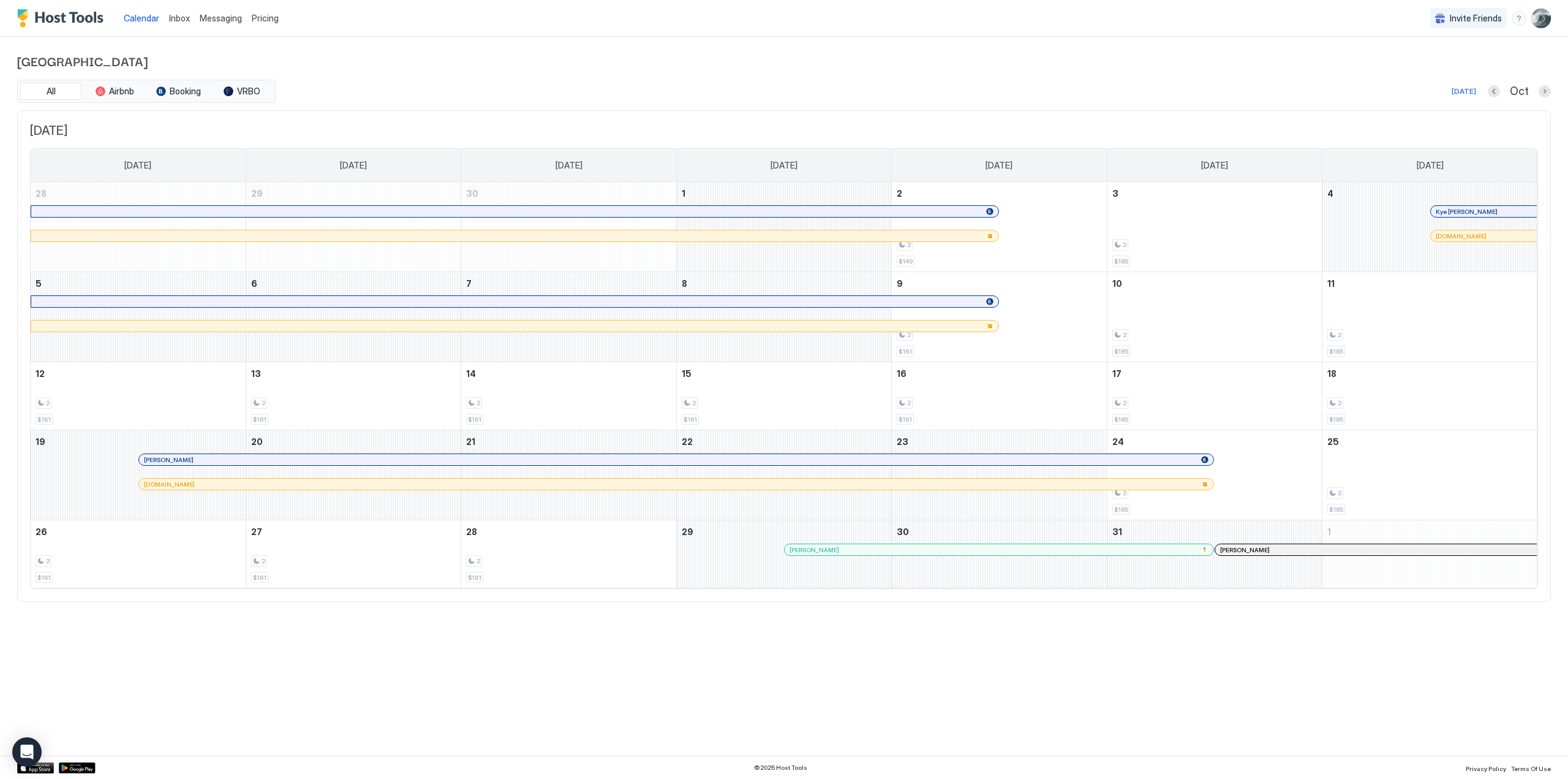
click at [1021, 551] on div at bounding box center [1021, 549] width 9 height 9
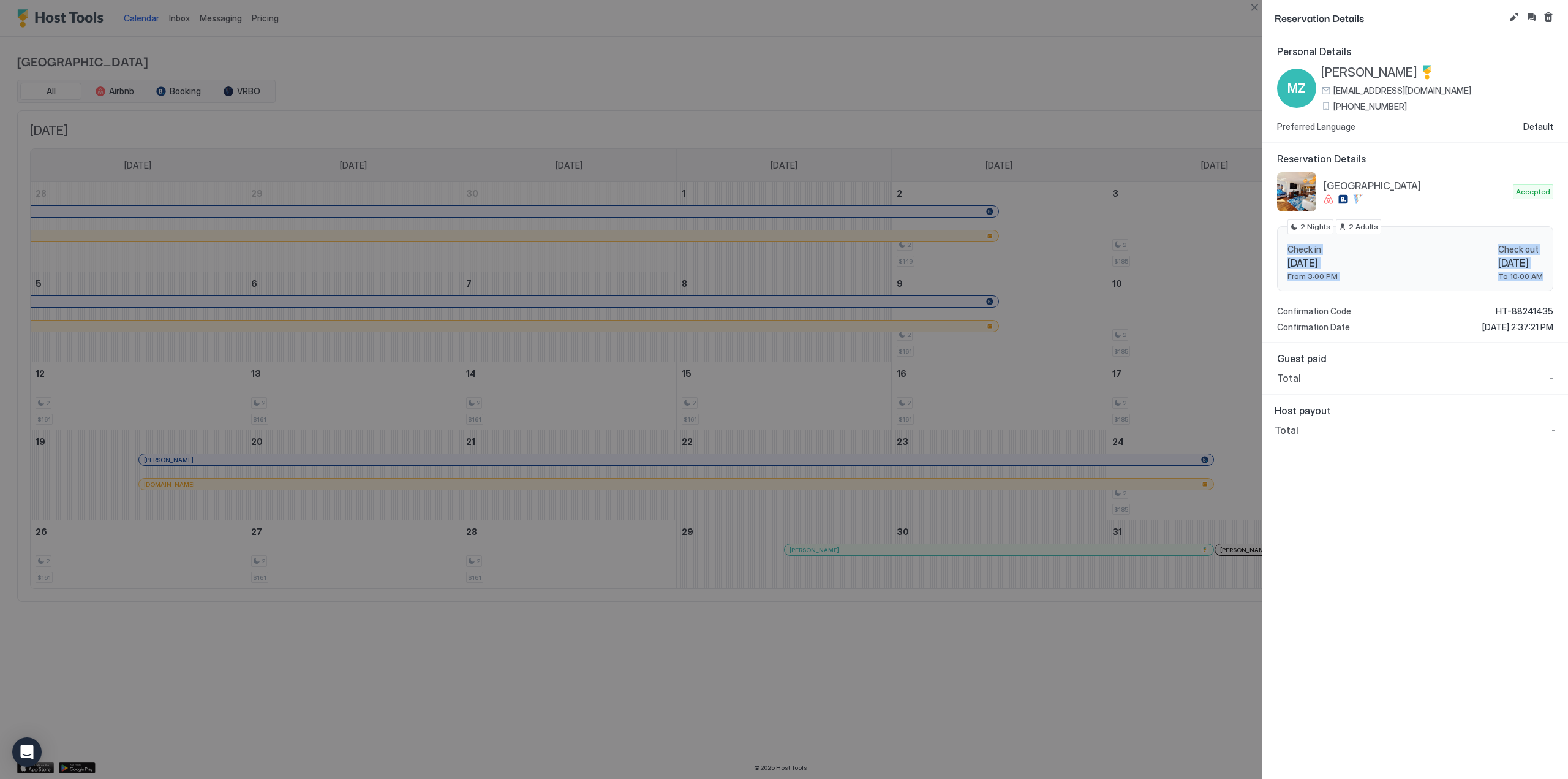
drag, startPoint x: 1518, startPoint y: 275, endPoint x: 1283, endPoint y: 246, distance: 236.8
click at [1283, 246] on div "Check in [DATE] From 3:00 PM Check out [DATE] To 10:00 AM 2 Nights 2 Adults" at bounding box center [1415, 259] width 277 height 66
copy div "Check in [DATE] From 3:00 PM Check out [DATE] To 10:00 AM"
drag, startPoint x: 1416, startPoint y: 70, endPoint x: 1322, endPoint y: 74, distance: 94.1
click at [1322, 74] on div "[PERSON_NAME]" at bounding box center [1397, 72] width 150 height 15
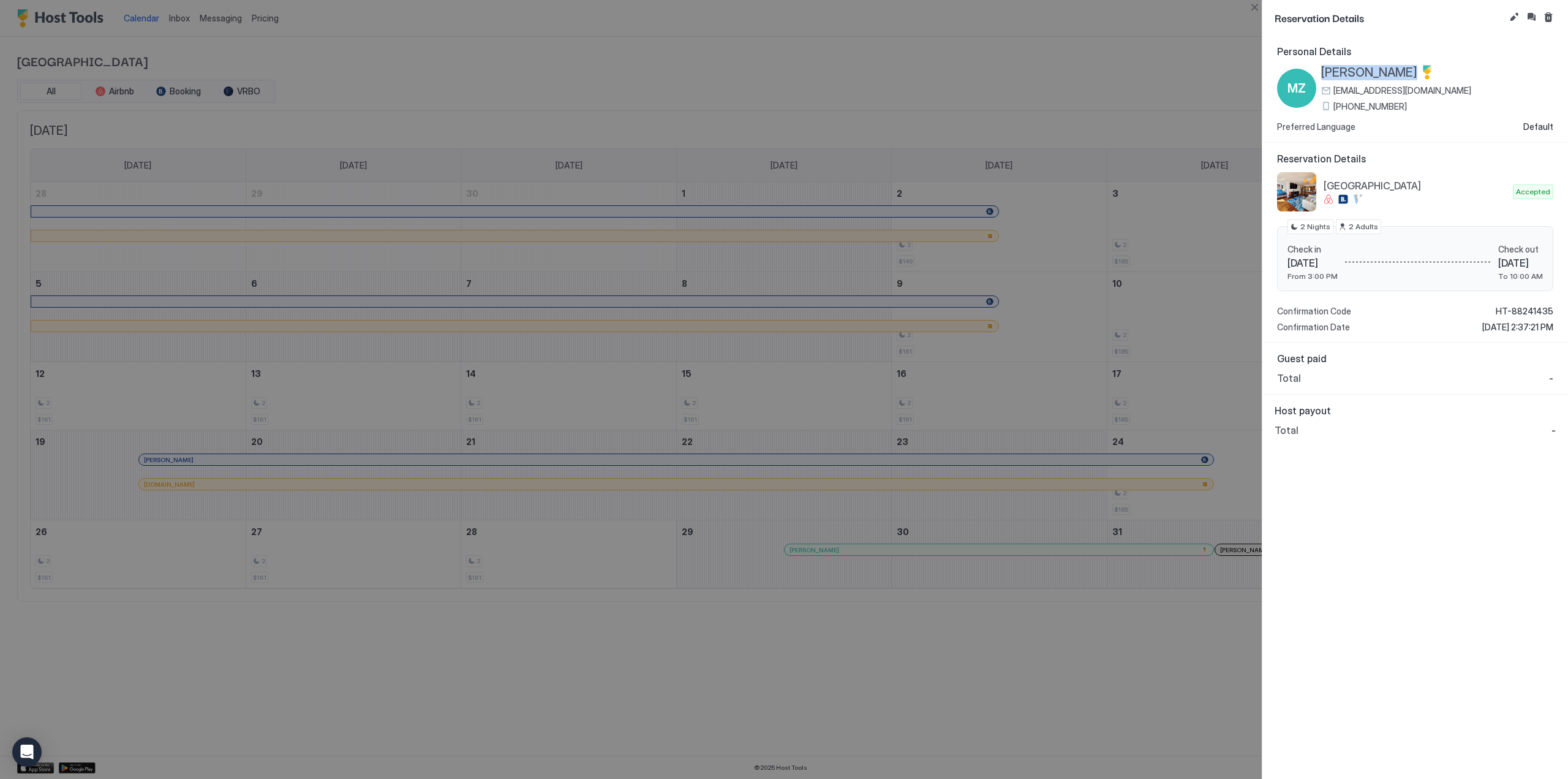
copy div "[PERSON_NAME]"
click at [810, 542] on div at bounding box center [784, 389] width 1568 height 779
click at [1256, 4] on button "Close" at bounding box center [1254, 7] width 15 height 15
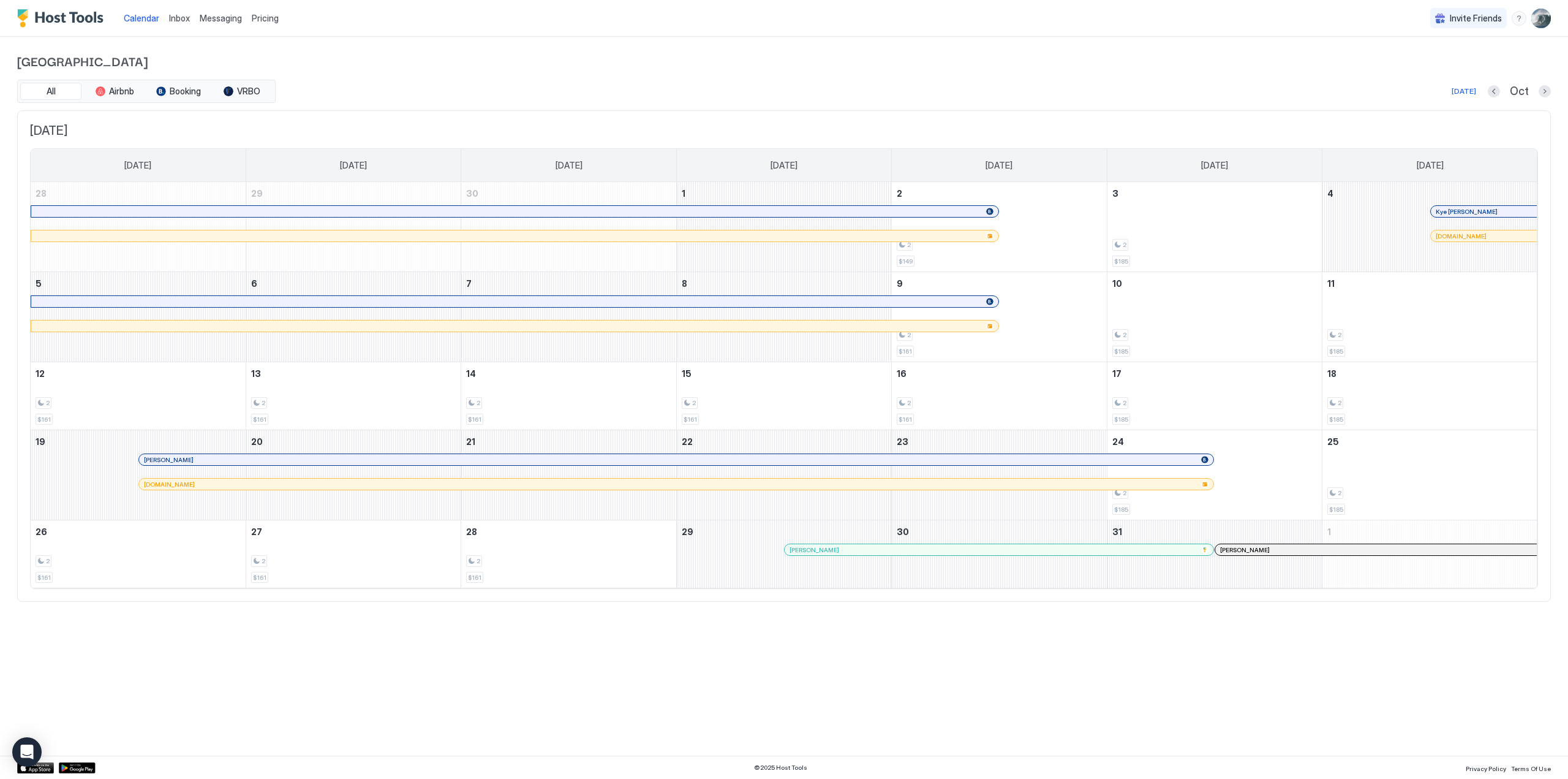
click at [217, 17] on span "Messaging" at bounding box center [221, 18] width 42 height 10
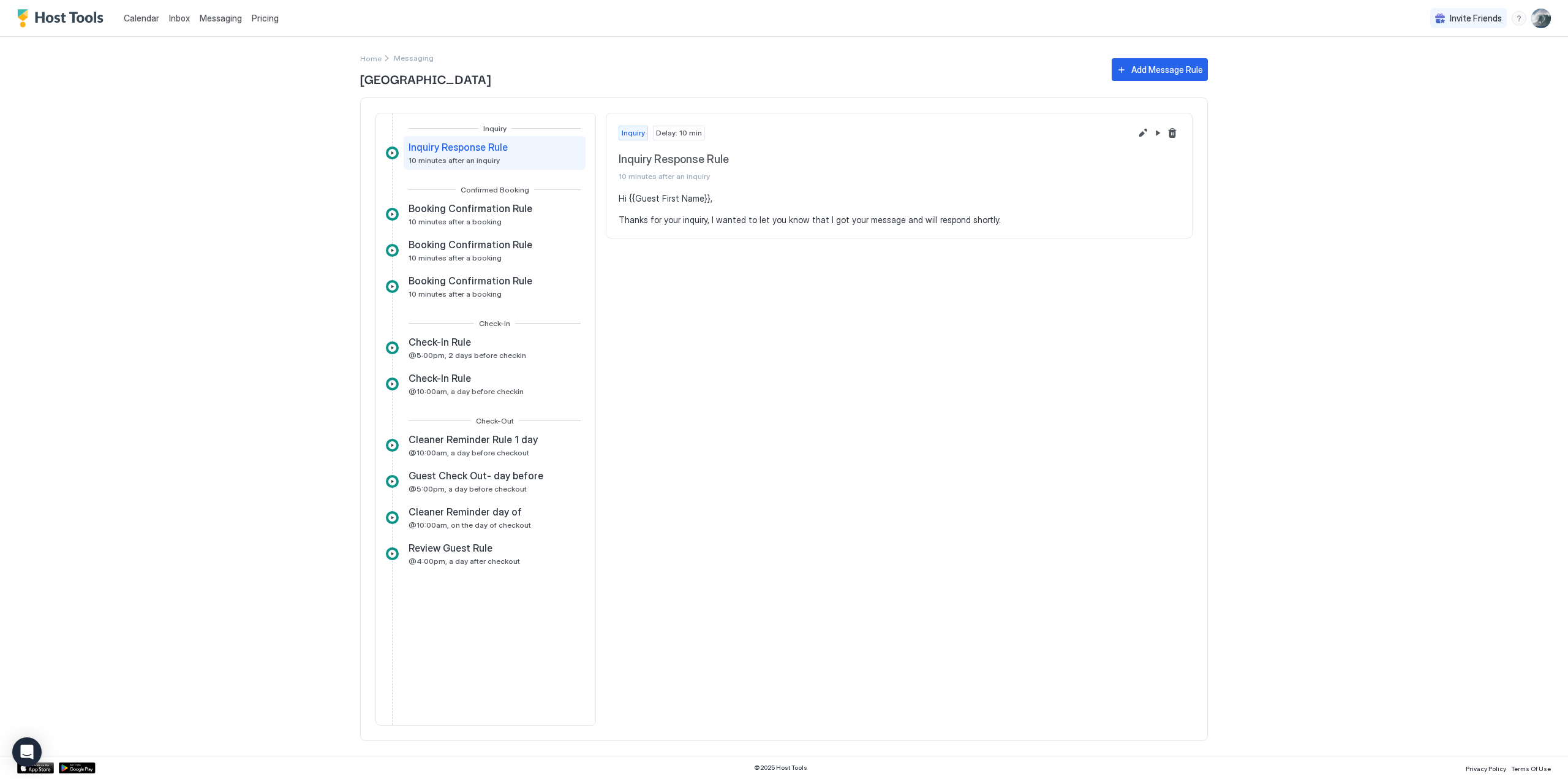
click at [175, 14] on span "Inbox" at bounding box center [179, 18] width 21 height 10
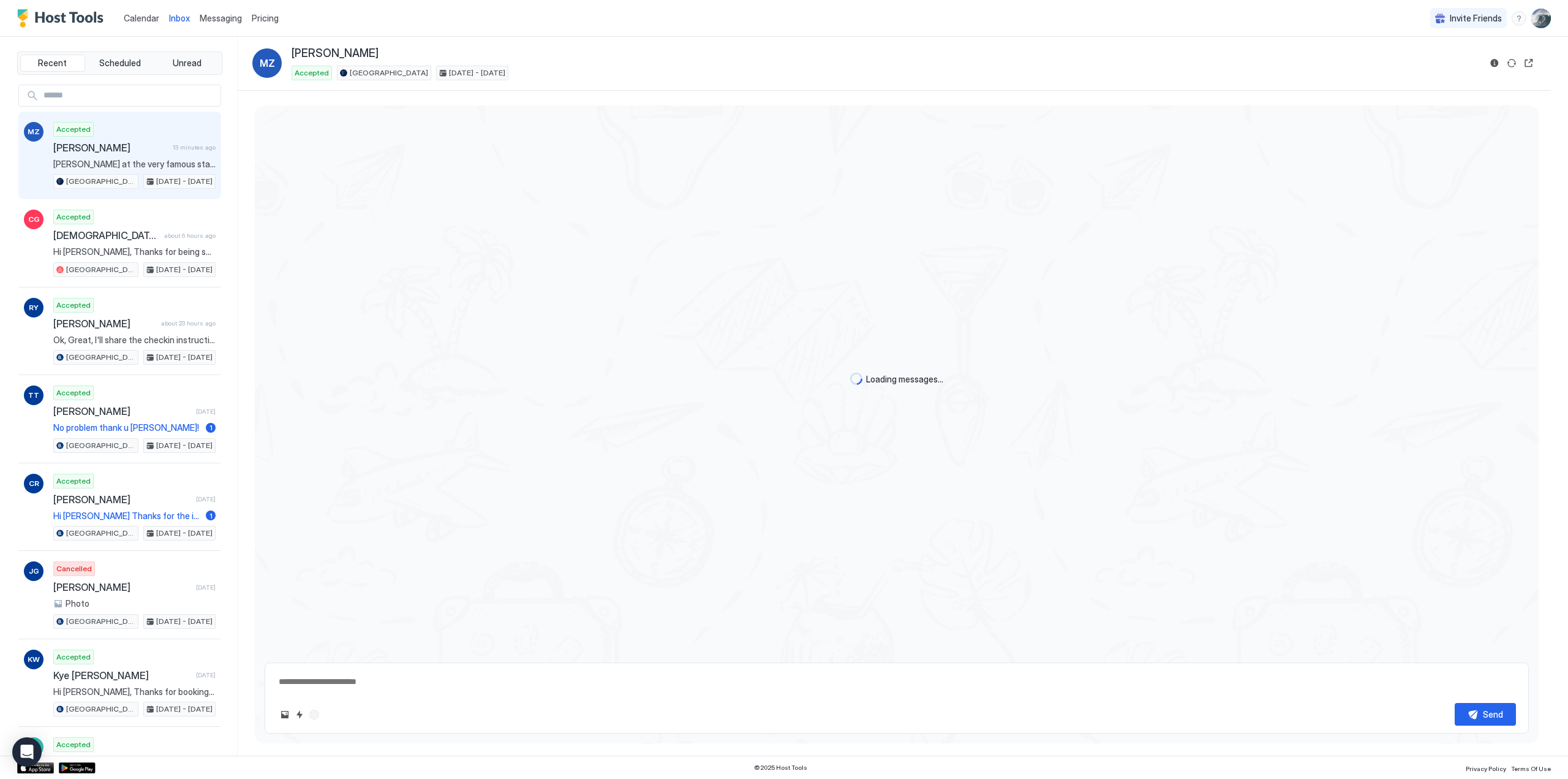
scroll to position [180, 0]
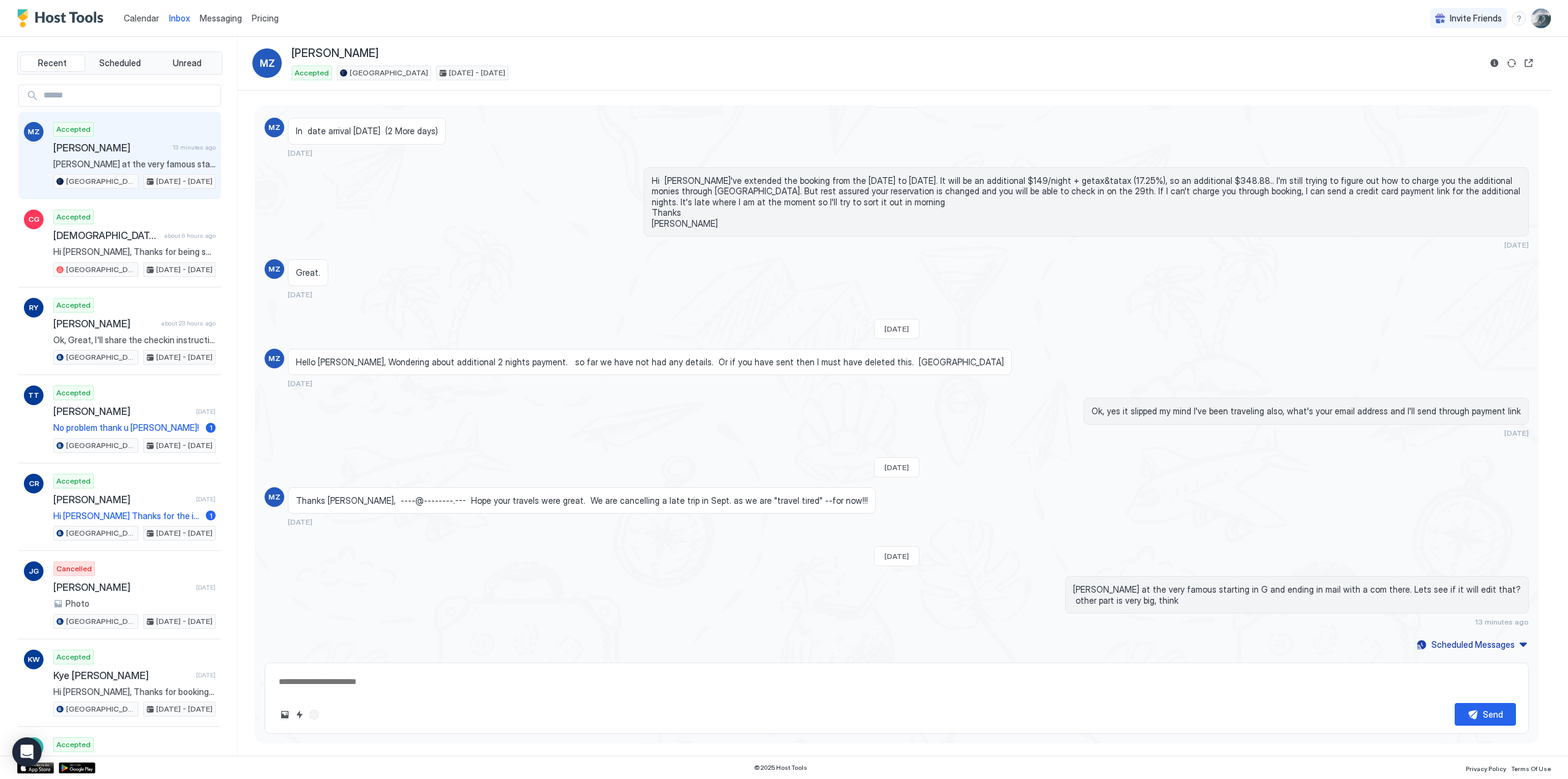
click at [282, 682] on textarea at bounding box center [897, 681] width 1239 height 23
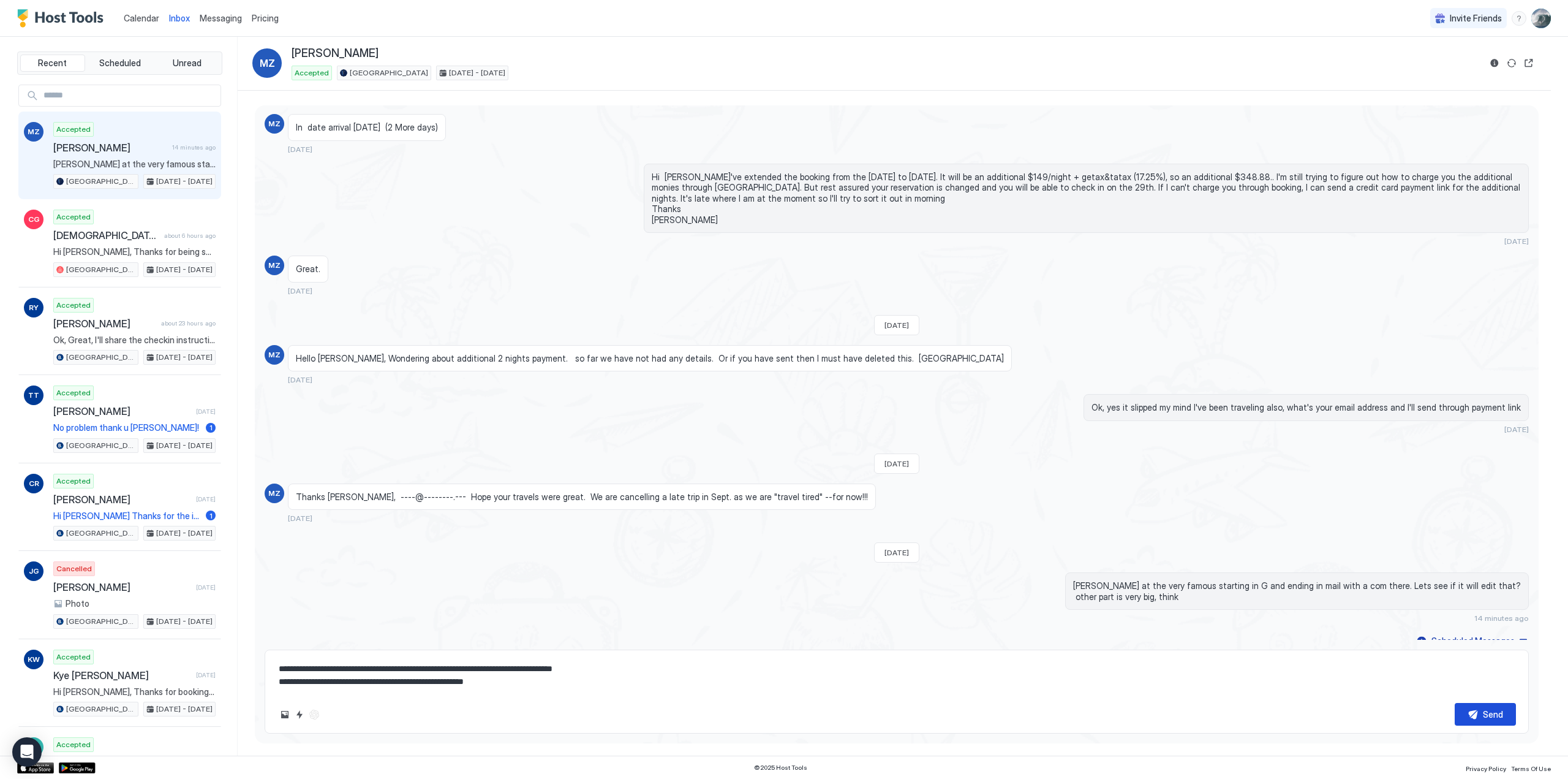
type textarea "**********"
click at [1483, 715] on div "Send" at bounding box center [1493, 715] width 20 height 13
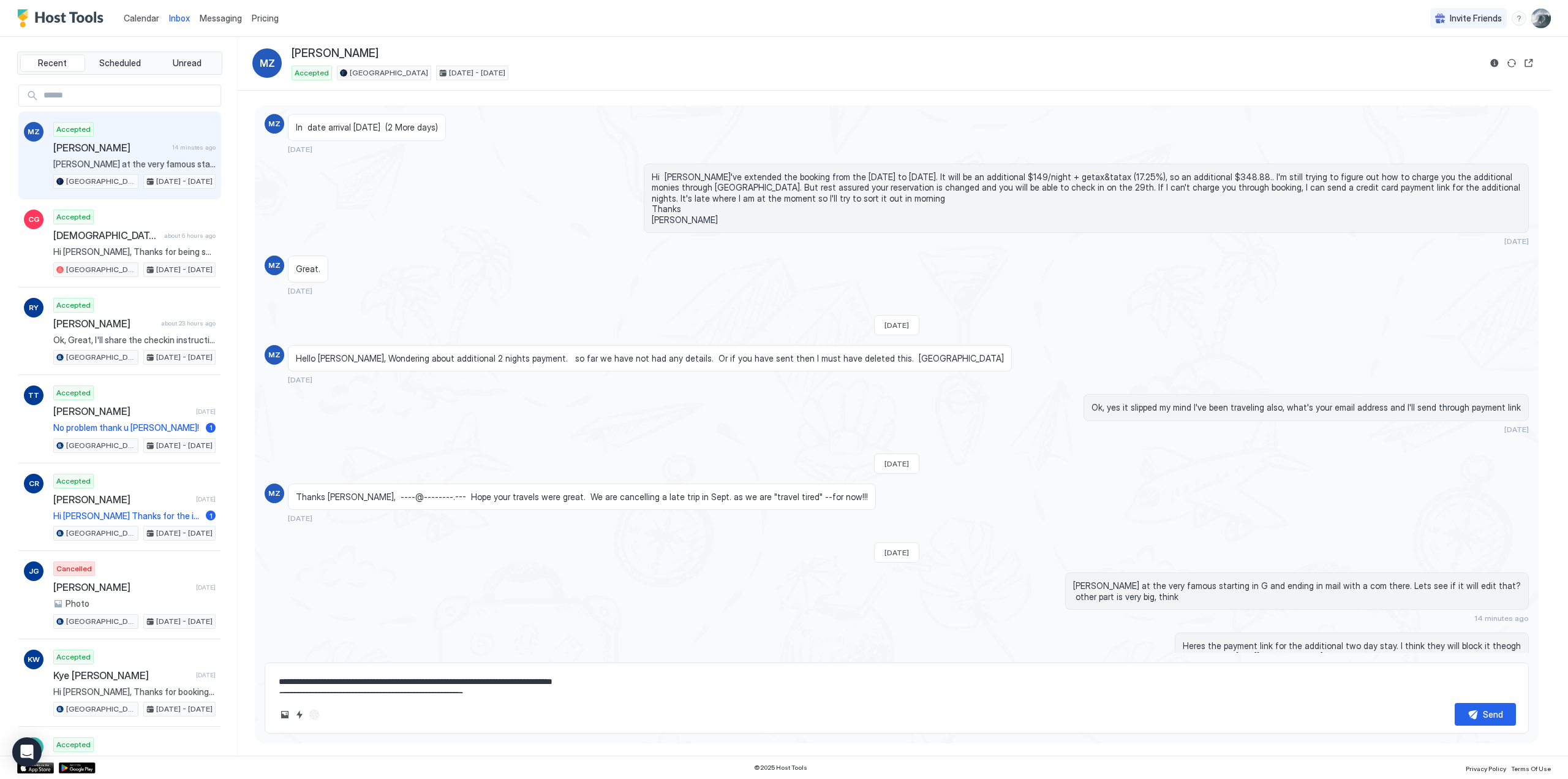
scroll to position [239, 0]
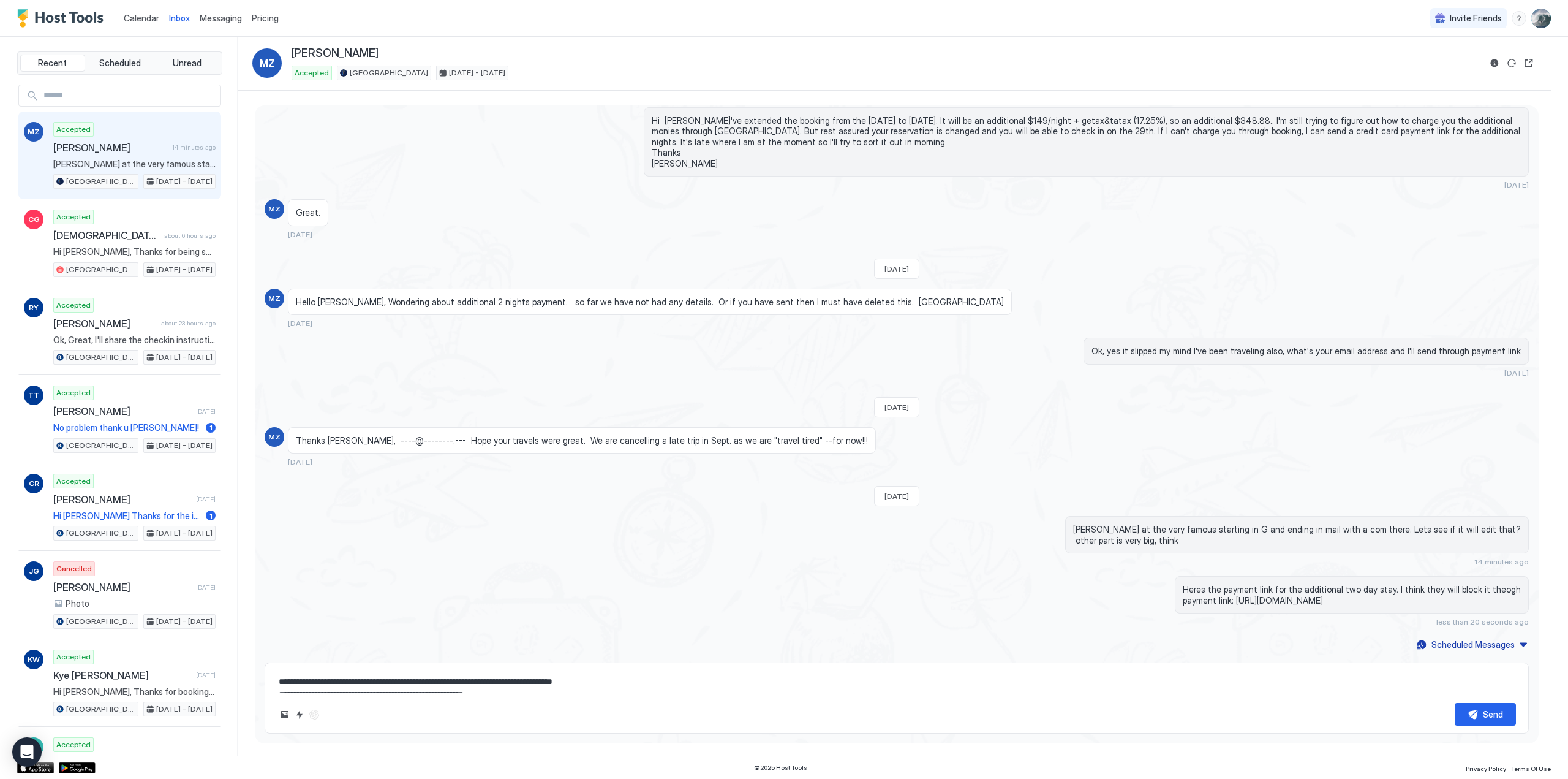
click at [303, 678] on textarea "**********" at bounding box center [897, 681] width 1239 height 23
type textarea "**********"
click at [1489, 710] on div "Send" at bounding box center [1493, 715] width 20 height 13
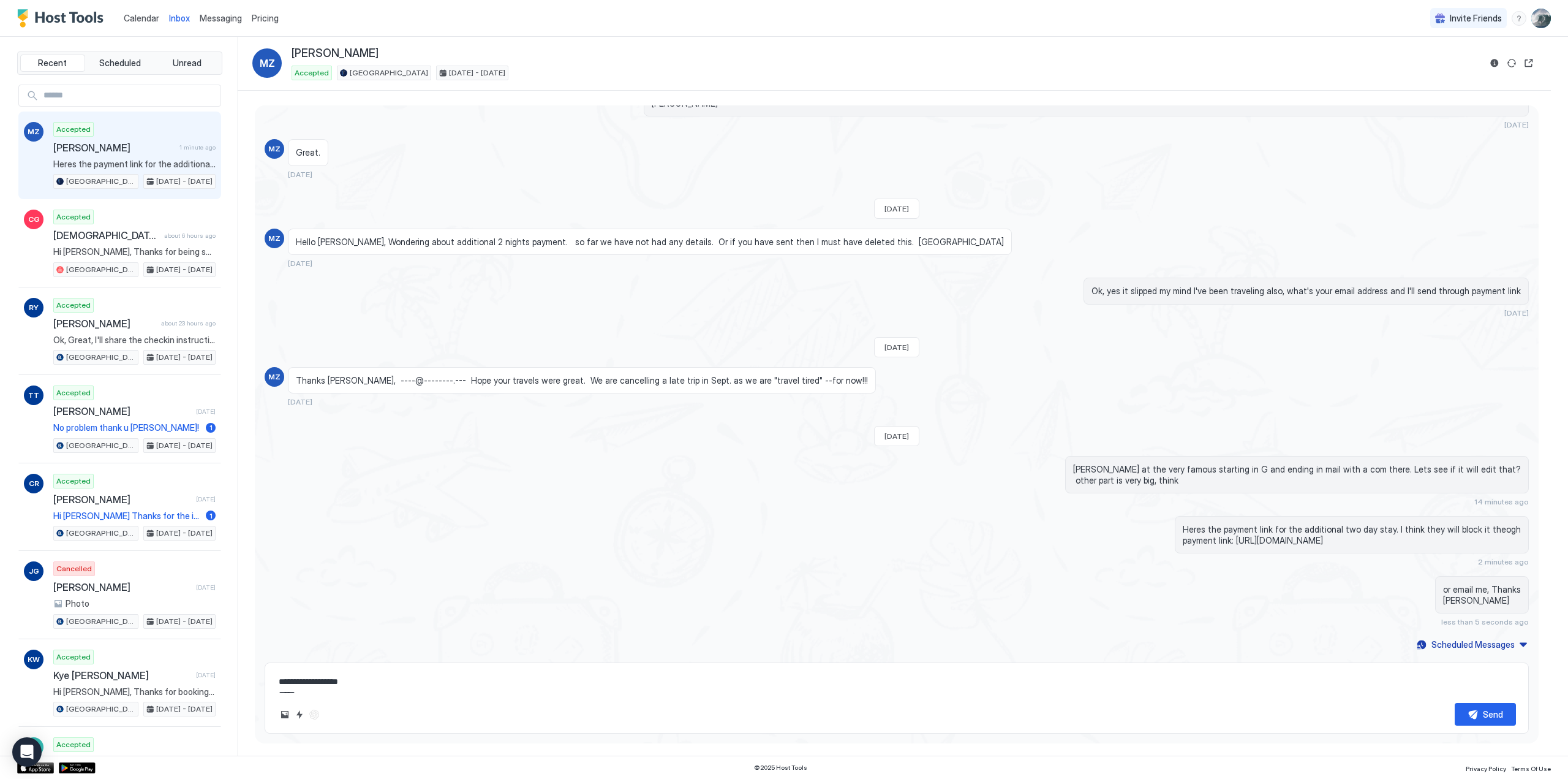
click at [412, 678] on textarea "**********" at bounding box center [897, 681] width 1239 height 23
type textarea "**********"
click at [1476, 709] on button "Send" at bounding box center [1486, 714] width 61 height 23
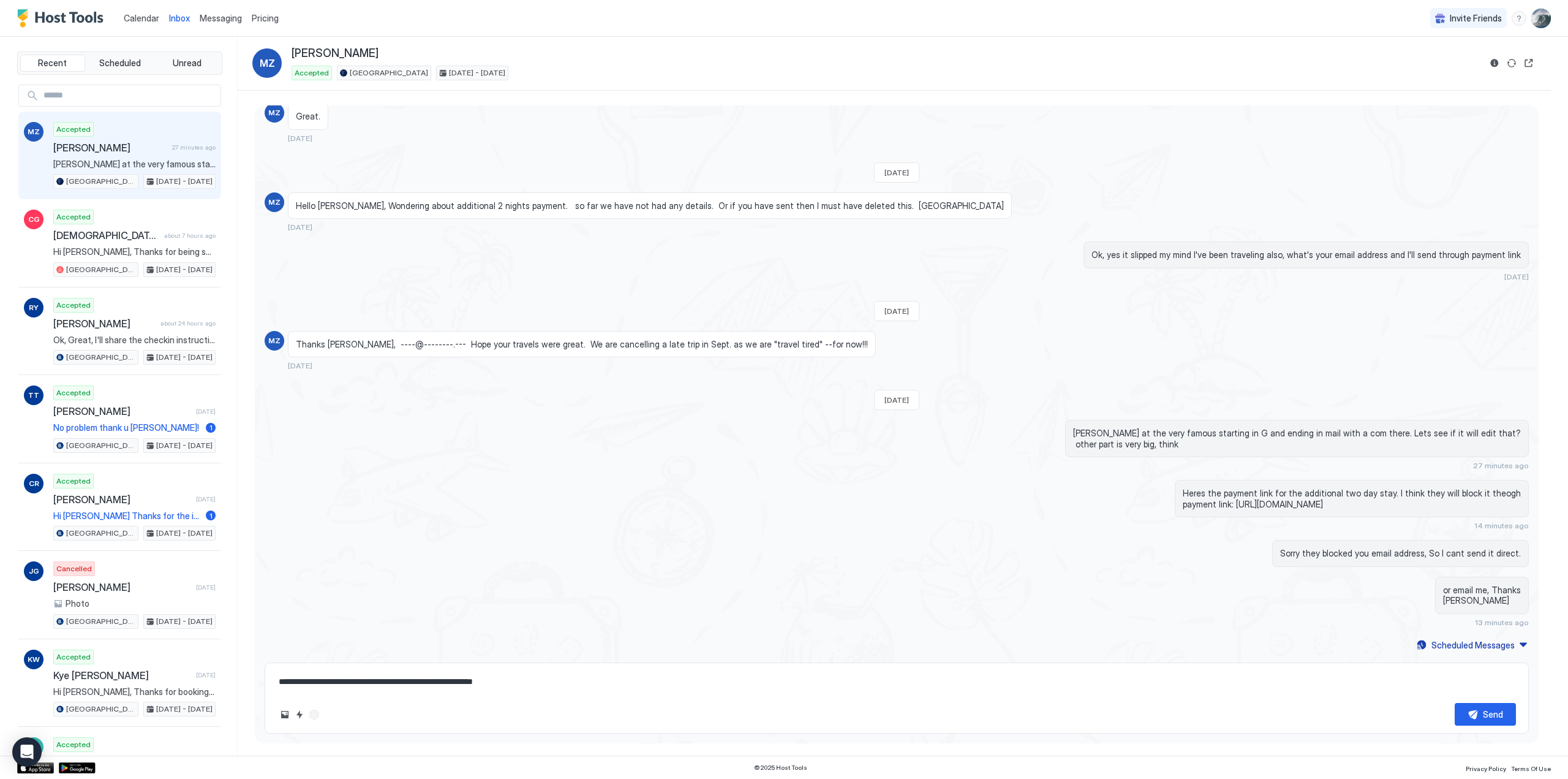
scroll to position [335, 0]
